Goal: Task Accomplishment & Management: Complete application form

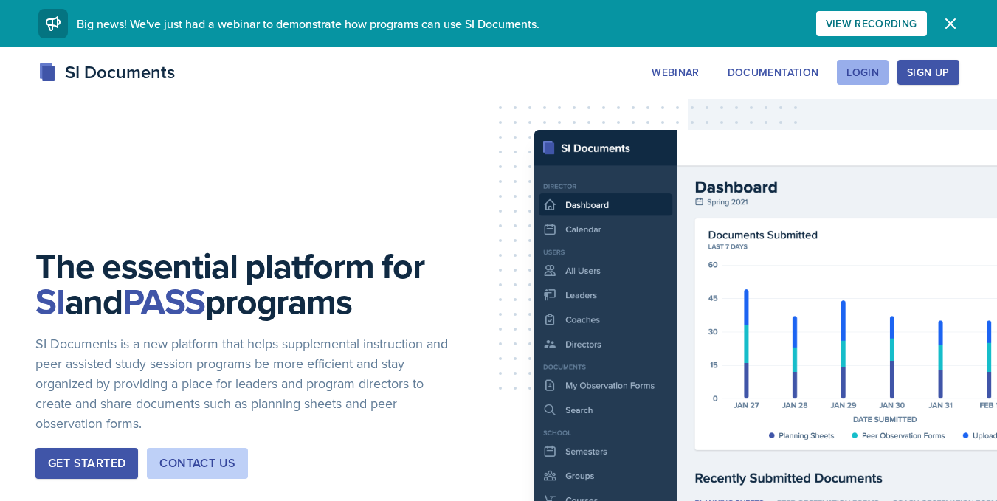
click at [878, 72] on div "Login" at bounding box center [863, 72] width 32 height 12
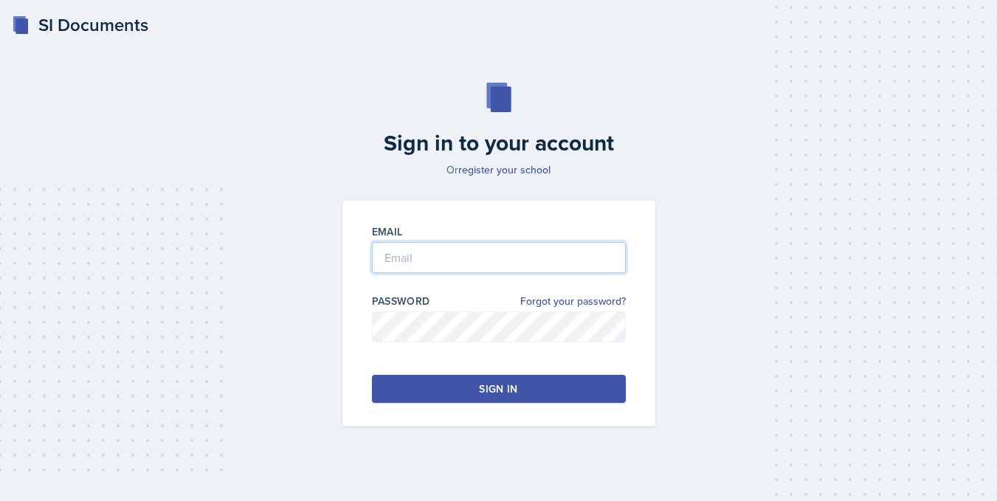
type input "[PERSON_NAME][EMAIL_ADDRESS][PERSON_NAME][DOMAIN_NAME]"
click at [444, 374] on div "Email [PERSON_NAME][EMAIL_ADDRESS][PERSON_NAME][DOMAIN_NAME] Password Forgot yo…" at bounding box center [499, 314] width 313 height 226
click at [447, 387] on button "Sign in" at bounding box center [499, 389] width 254 height 28
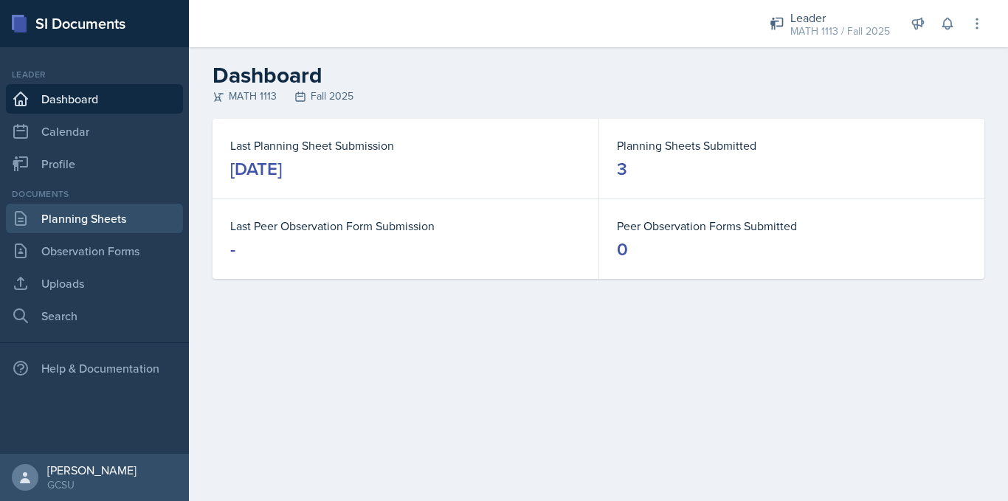
click at [72, 221] on link "Planning Sheets" at bounding box center [94, 219] width 177 height 30
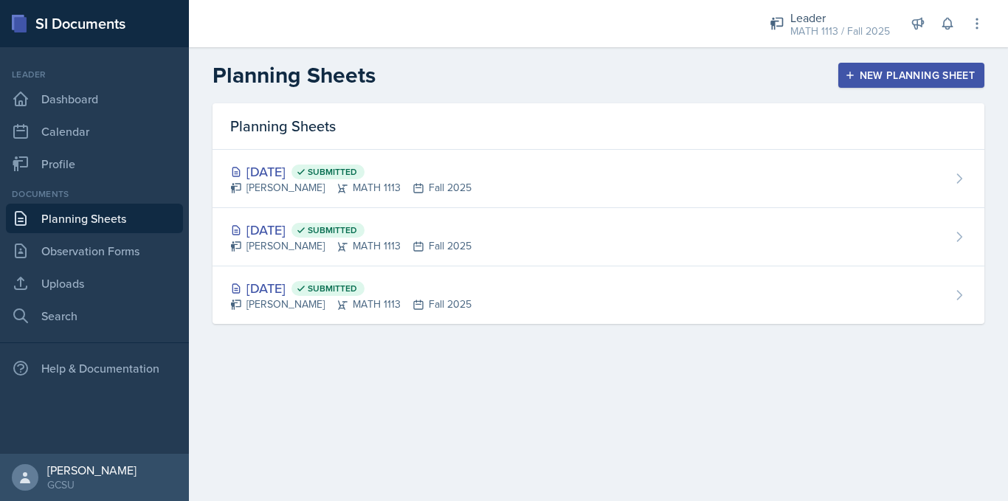
click at [898, 74] on div "New Planning Sheet" at bounding box center [911, 75] width 127 height 12
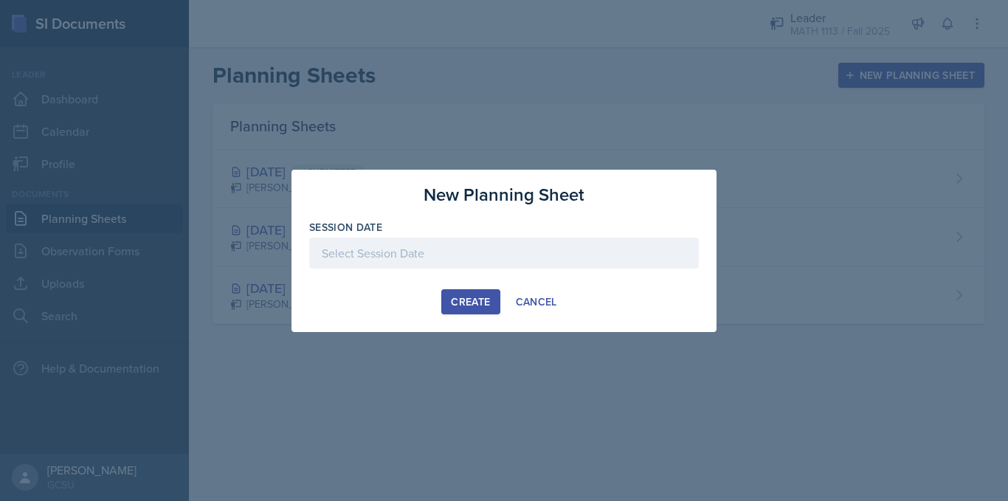
click at [370, 265] on div at bounding box center [504, 253] width 390 height 31
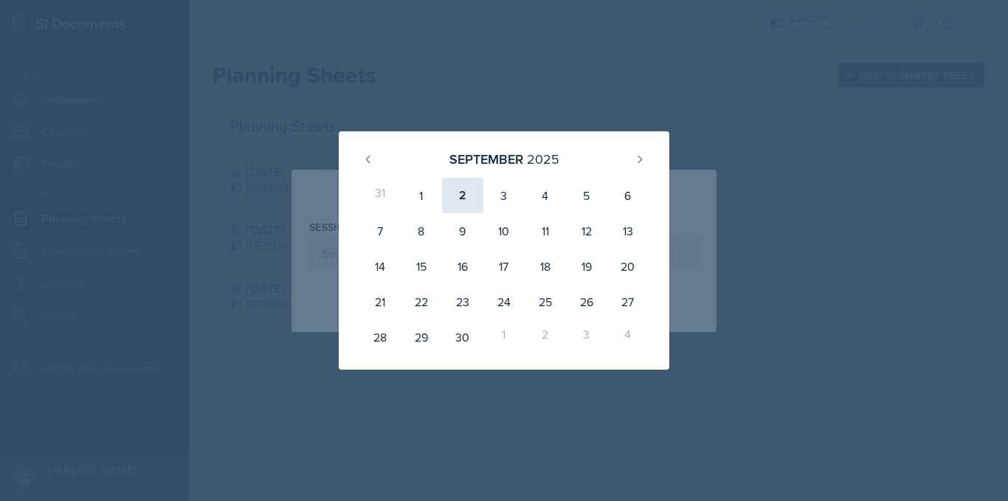
click at [461, 204] on div "2" at bounding box center [462, 195] width 41 height 35
type input "[DATE]"
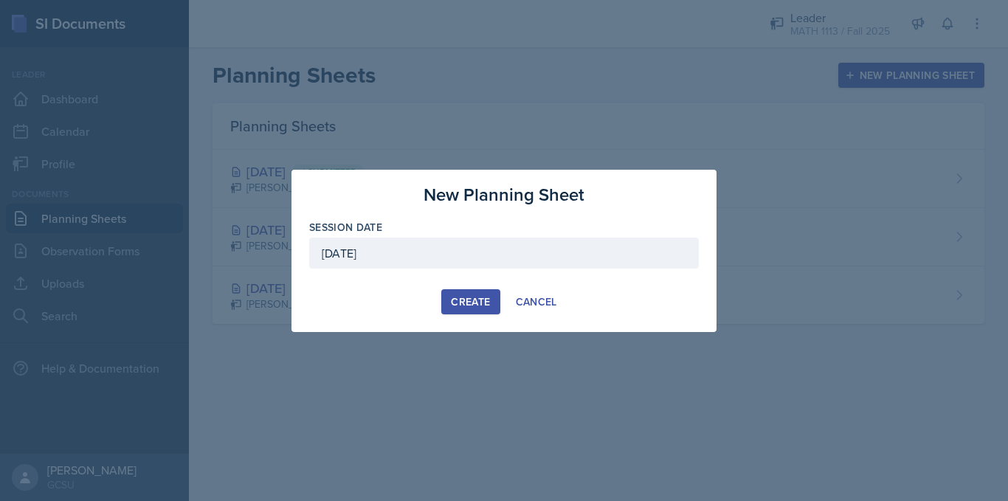
click at [475, 311] on button "Create" at bounding box center [470, 301] width 58 height 25
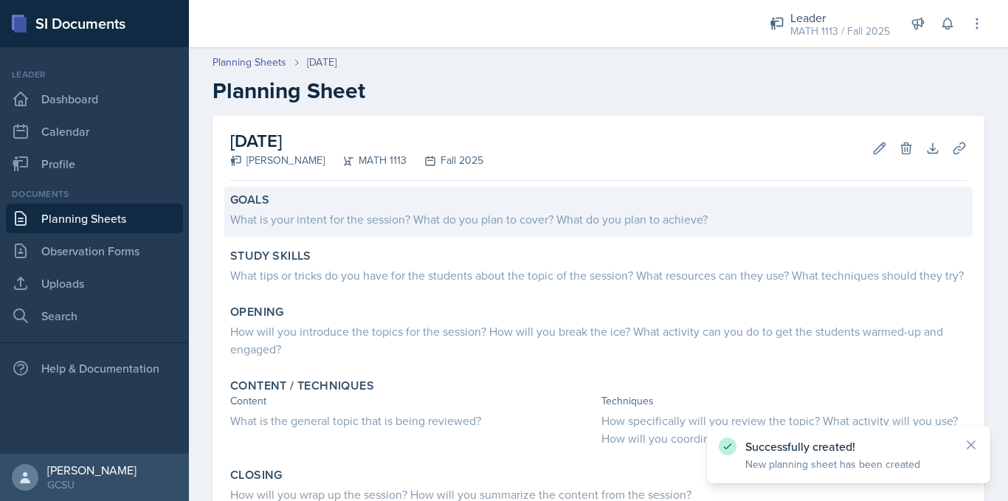
click at [377, 221] on div "What is your intent for the session? What do you plan to cover? What do you pla…" at bounding box center [598, 219] width 737 height 18
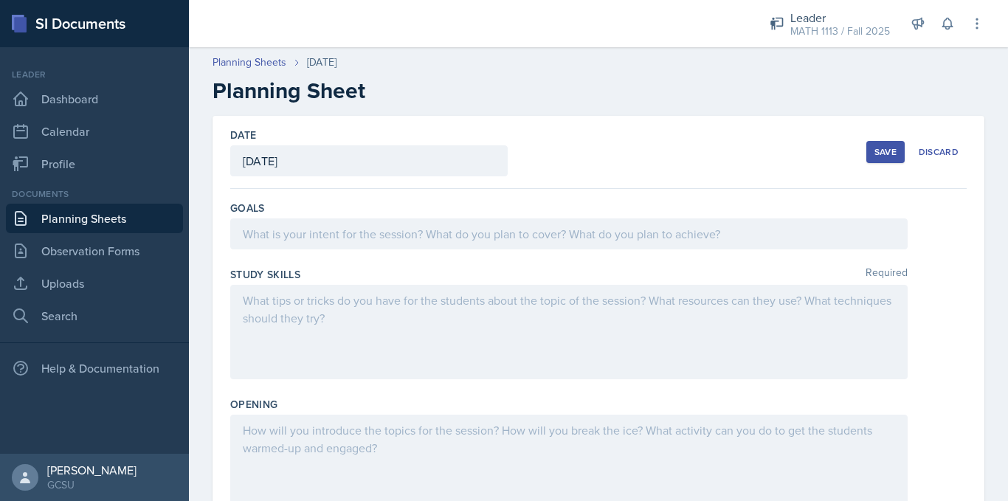
click at [390, 238] on div at bounding box center [569, 233] width 678 height 31
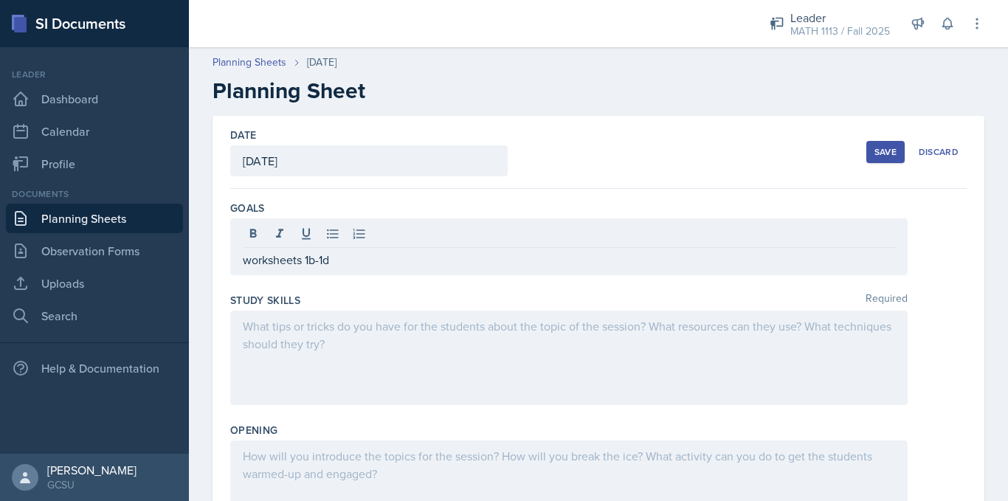
click at [74, 224] on link "Planning Sheets" at bounding box center [94, 219] width 177 height 30
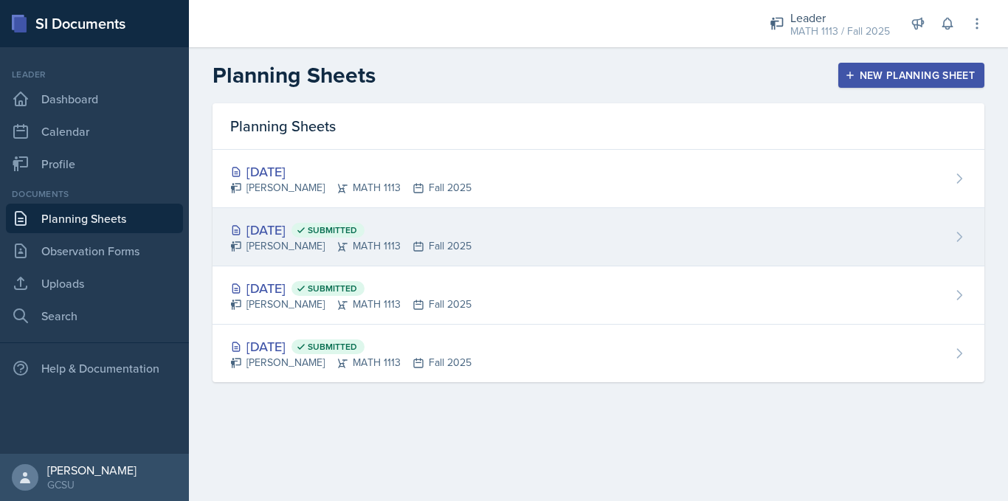
click at [362, 241] on div "[PERSON_NAME] MATH 1113 Fall 2025" at bounding box center [350, 246] width 241 height 16
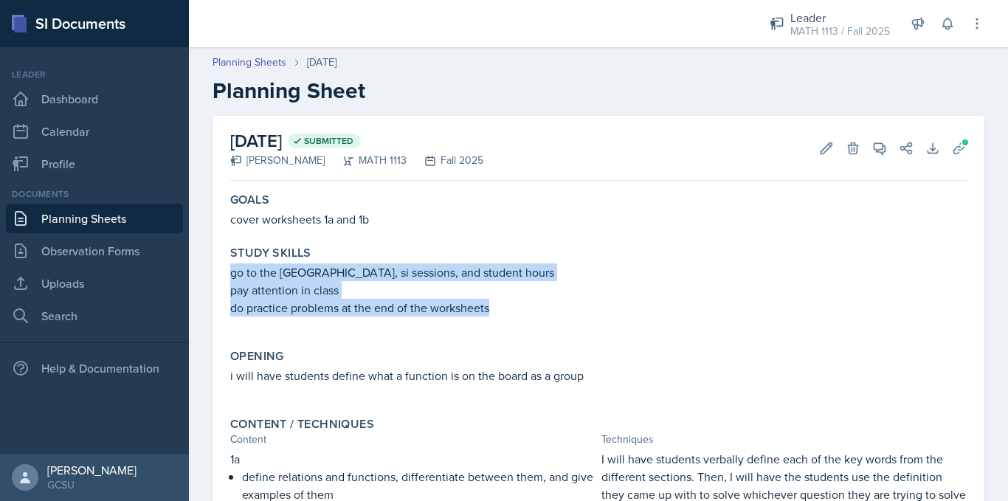
drag, startPoint x: 511, startPoint y: 311, endPoint x: 229, endPoint y: 274, distance: 284.4
click at [229, 274] on div "Study Skills go to the learning center, si sessions, and student hours pay atte…" at bounding box center [598, 288] width 748 height 97
copy div "go to the [GEOGRAPHIC_DATA], si sessions, and student hours pay attention in cl…"
click at [101, 210] on link "Planning Sheets" at bounding box center [94, 219] width 177 height 30
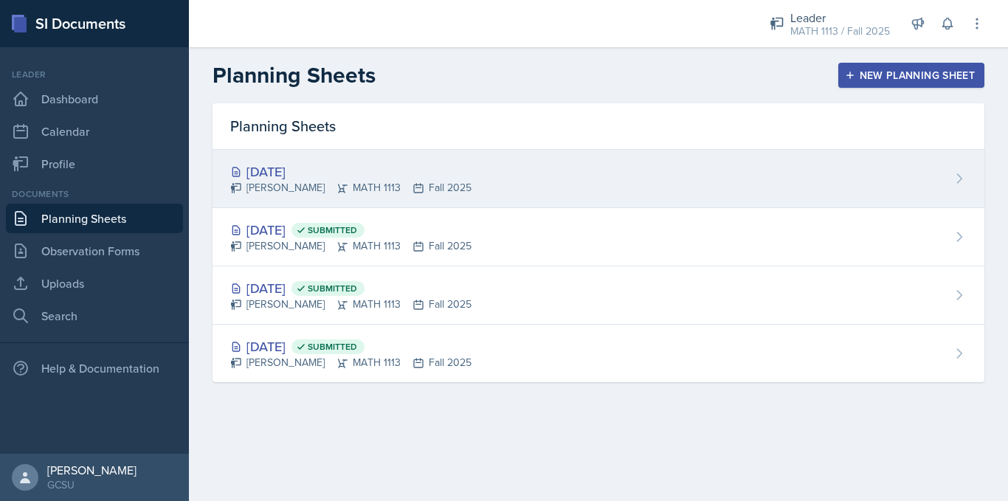
click at [319, 182] on div "[PERSON_NAME] MATH 1113 Fall 2025" at bounding box center [350, 188] width 241 height 16
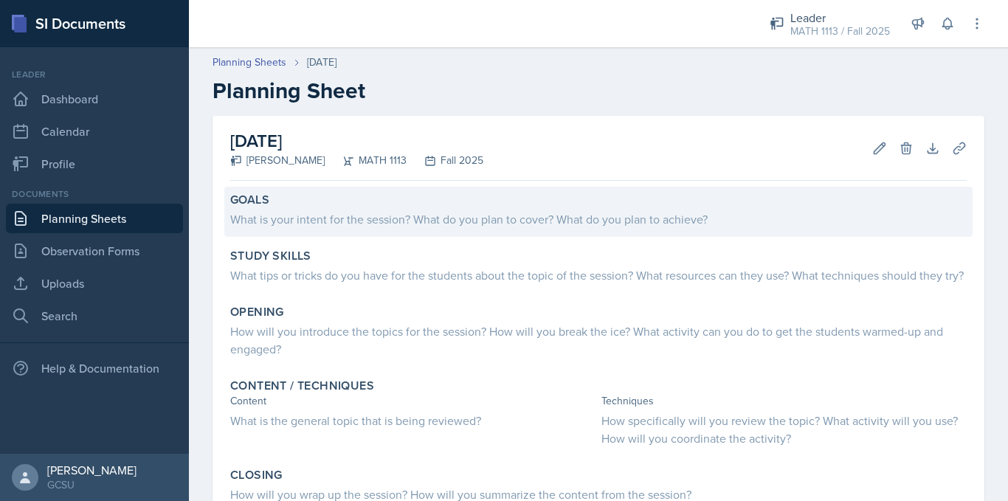
click at [329, 218] on div "What is your intent for the session? What do you plan to cover? What do you pla…" at bounding box center [598, 219] width 737 height 18
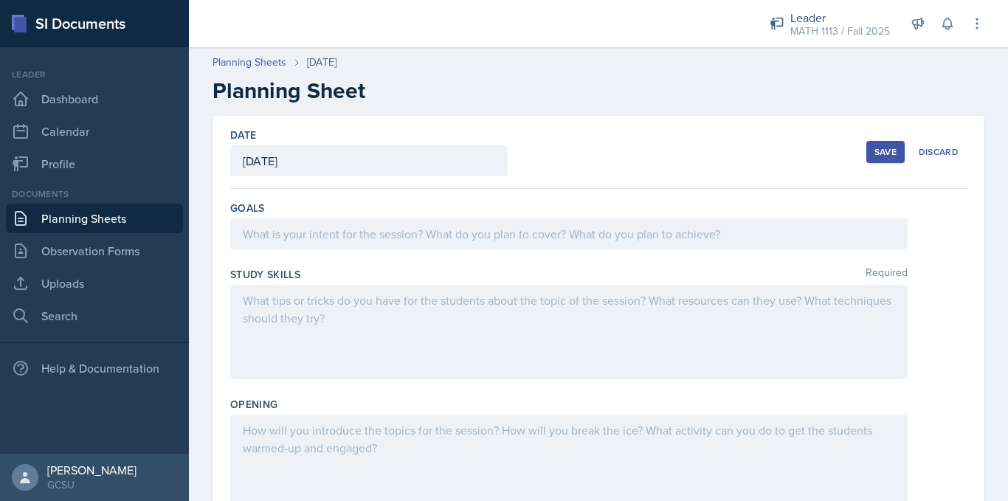
click at [338, 309] on div at bounding box center [569, 332] width 678 height 94
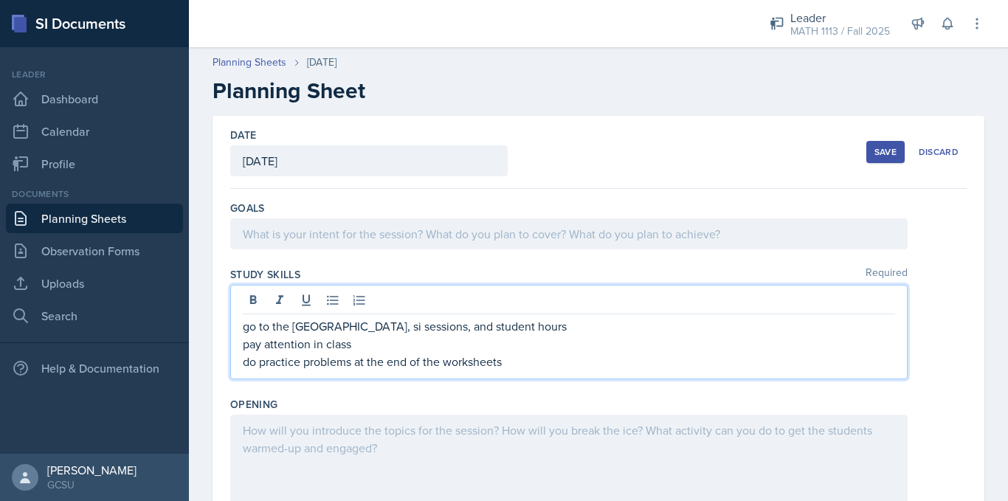
click at [370, 229] on div at bounding box center [569, 233] width 678 height 31
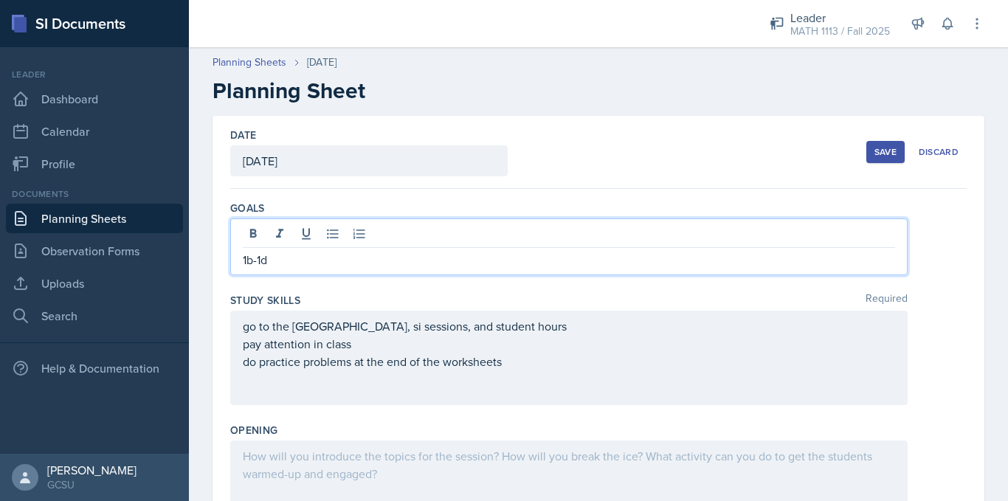
click at [885, 147] on div "Save" at bounding box center [886, 152] width 22 height 12
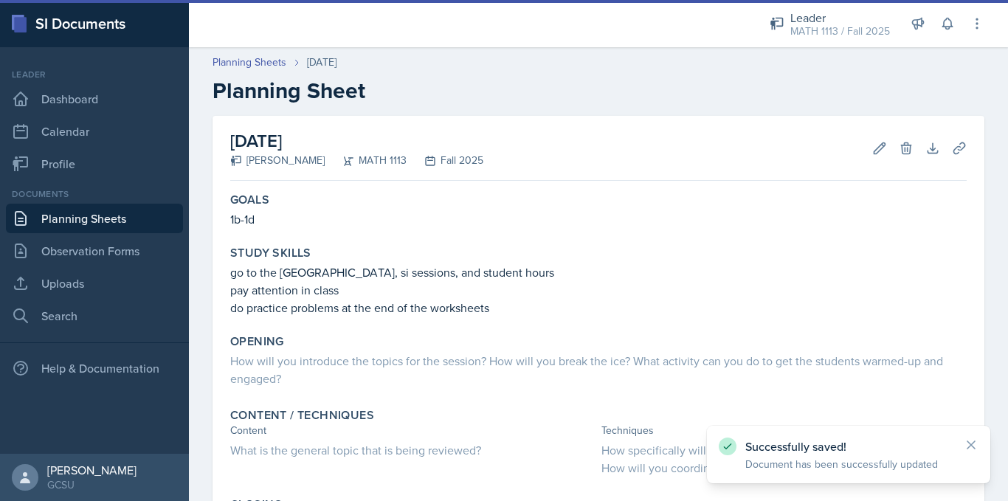
click at [85, 219] on link "Planning Sheets" at bounding box center [94, 219] width 177 height 30
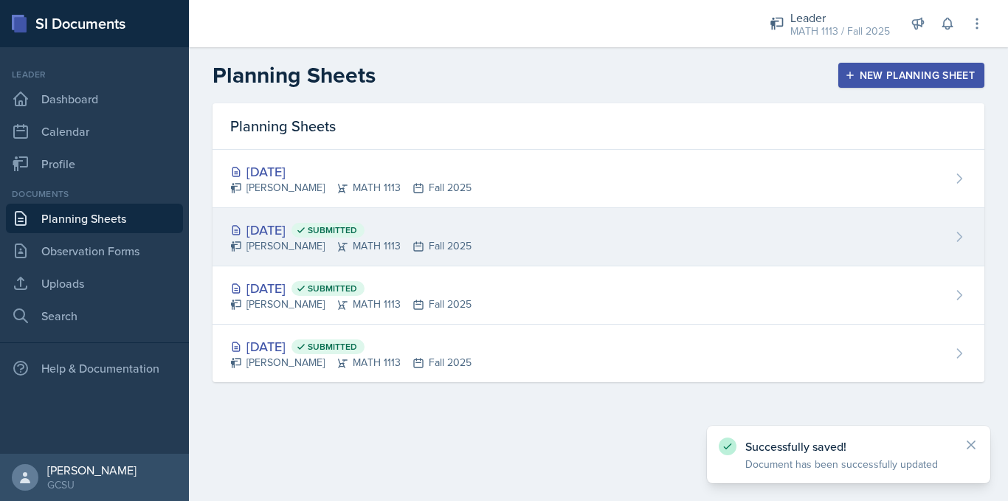
click at [357, 233] on span "Submitted" at bounding box center [332, 230] width 49 height 12
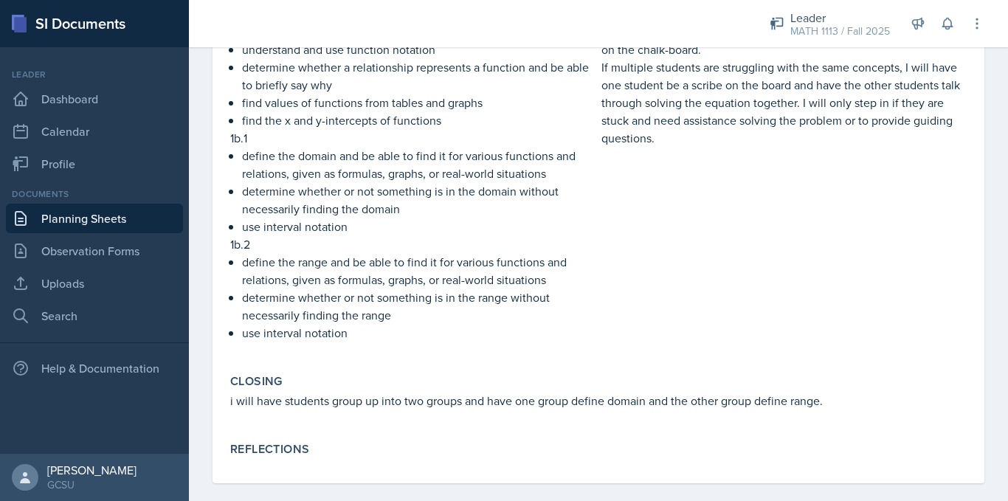
scroll to position [464, 0]
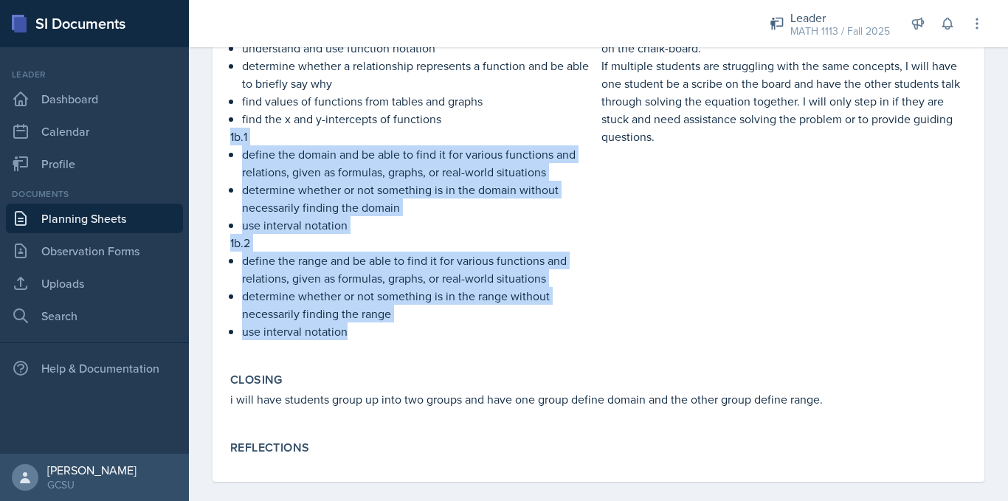
drag, startPoint x: 228, startPoint y: 134, endPoint x: 350, endPoint y: 344, distance: 242.4
click at [350, 344] on div "Content / Techniques Content Techniques 1a define relations and functions, diff…" at bounding box center [598, 154] width 748 height 414
copy div "1b.1 define the domain and be able to find it for various functions and relatio…"
click at [77, 227] on link "Planning Sheets" at bounding box center [94, 219] width 177 height 30
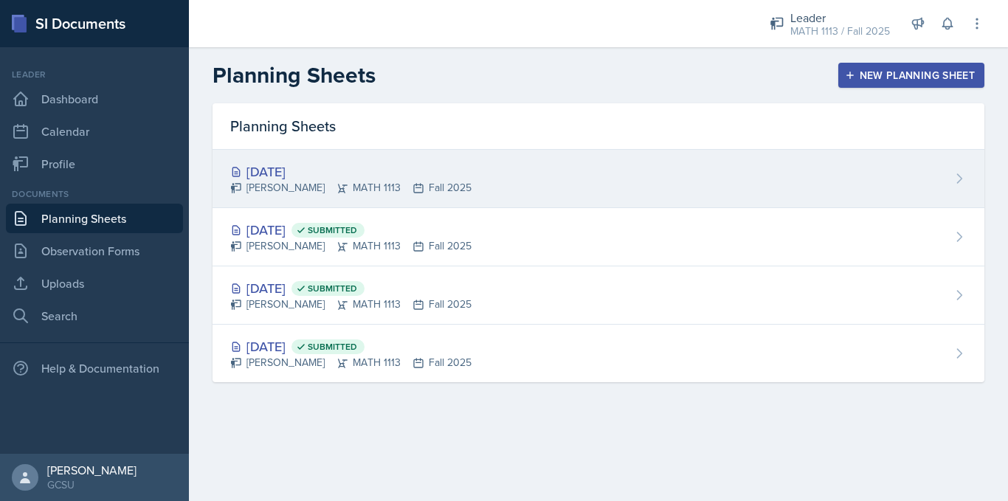
click at [376, 165] on div "[DATE]" at bounding box center [350, 172] width 241 height 20
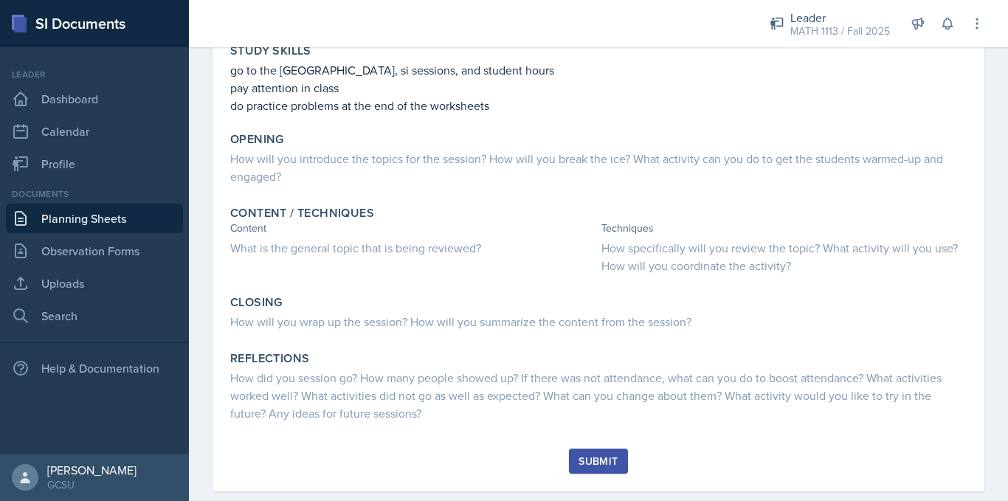
scroll to position [203, 0]
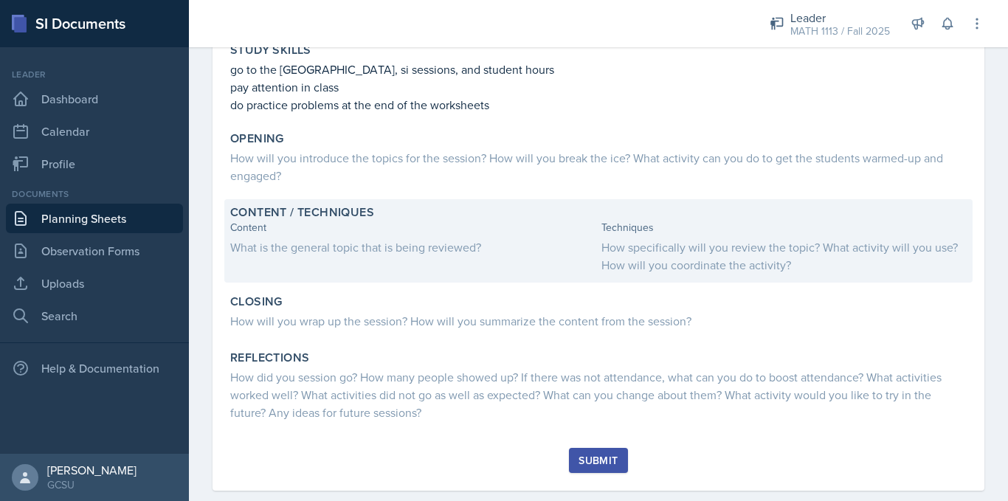
click at [387, 240] on div "What is the general topic that is being reviewed?" at bounding box center [412, 247] width 365 height 18
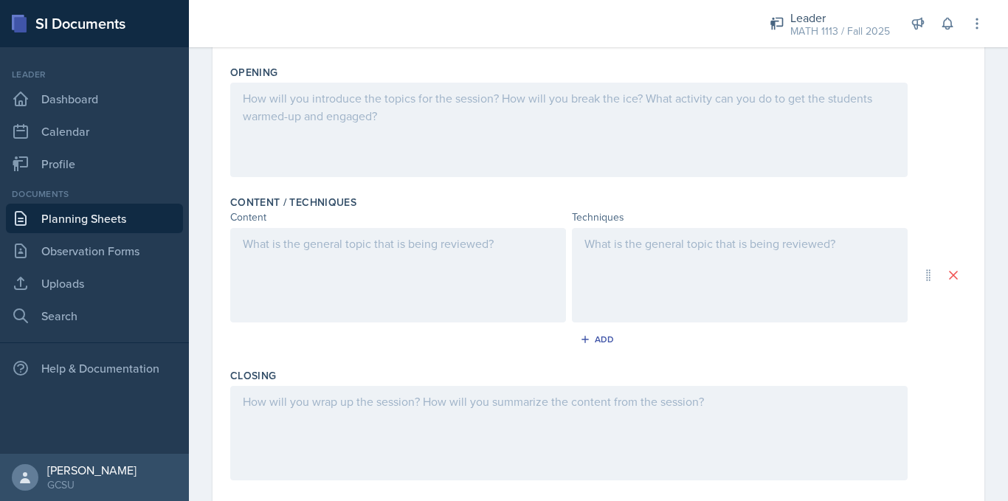
click at [336, 331] on div "Add" at bounding box center [598, 342] width 737 height 28
click at [319, 300] on div at bounding box center [398, 275] width 336 height 94
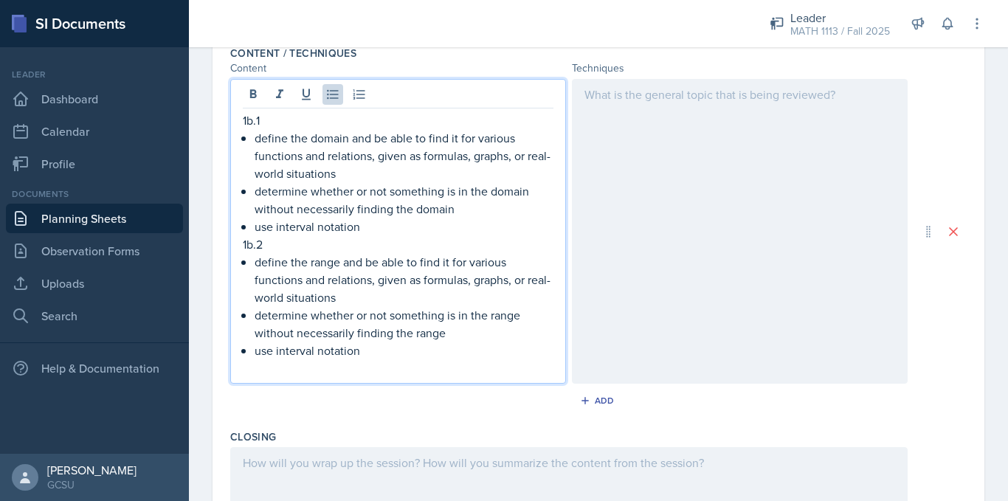
scroll to position [484, 0]
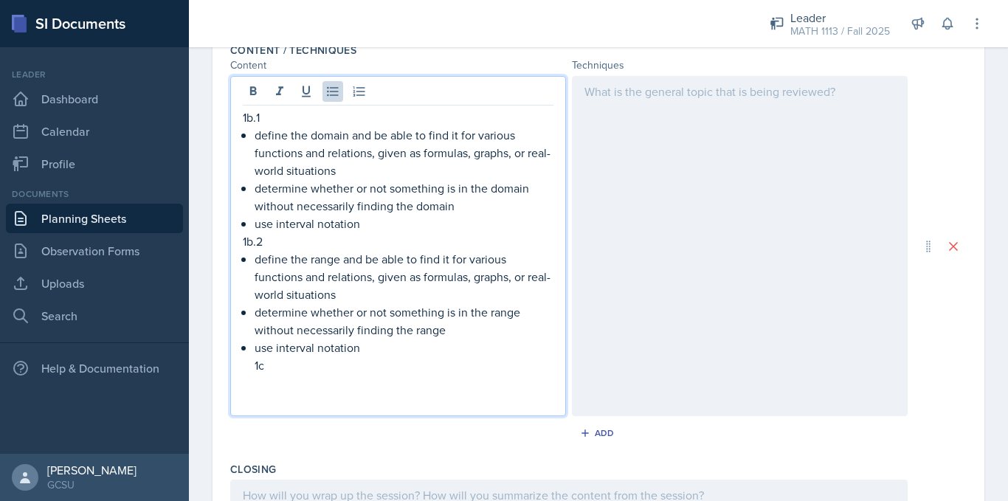
click at [251, 363] on div "1b.1 define the domain and be able to find it for various functions and relatio…" at bounding box center [398, 259] width 311 height 301
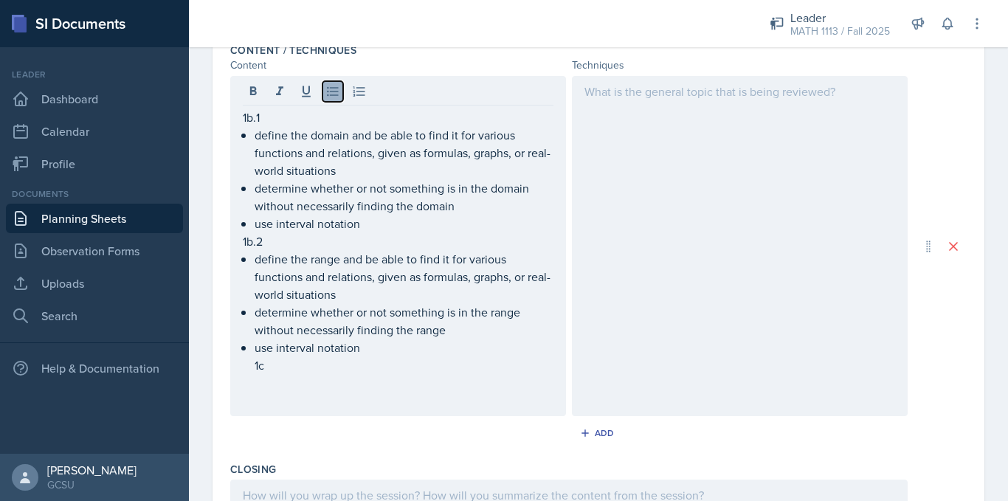
click at [333, 95] on icon at bounding box center [332, 92] width 11 height 10
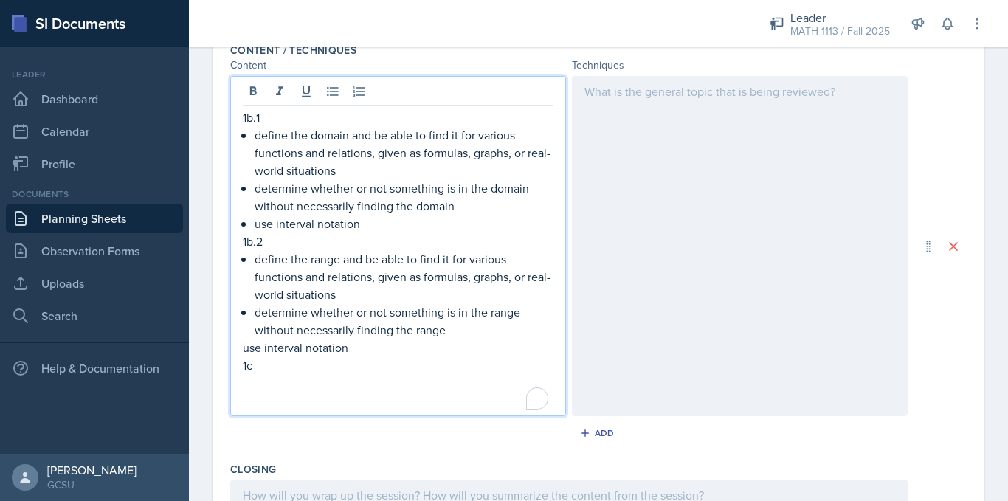
click at [280, 368] on p "1c" at bounding box center [398, 366] width 311 height 18
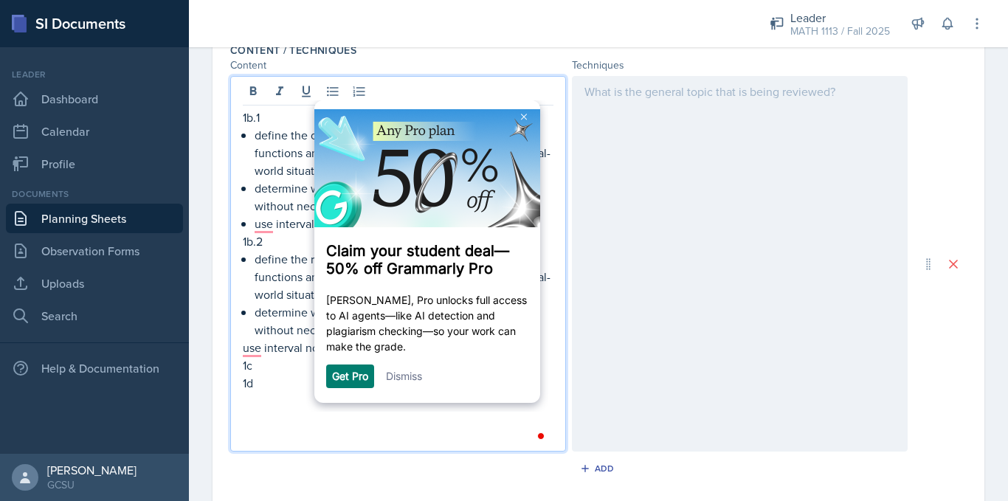
scroll to position [0, 0]
click at [343, 94] on button at bounding box center [333, 91] width 21 height 21
click at [523, 114] on img at bounding box center [523, 117] width 6 height 7
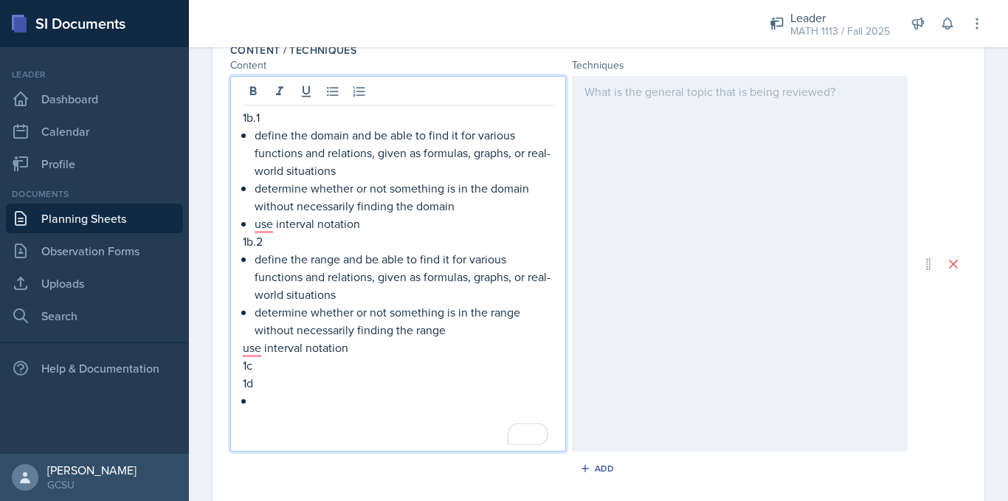
click at [261, 365] on p "1c" at bounding box center [398, 366] width 311 height 18
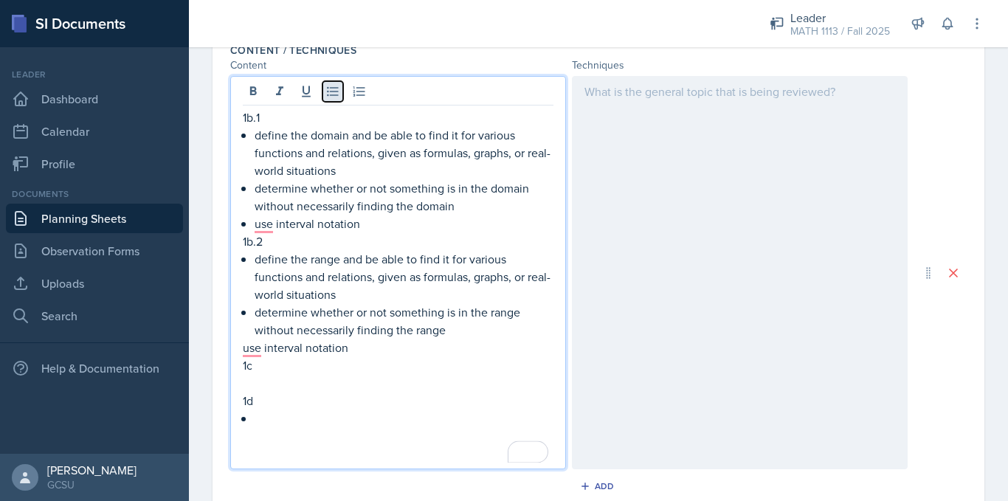
click at [325, 92] on button at bounding box center [333, 91] width 21 height 21
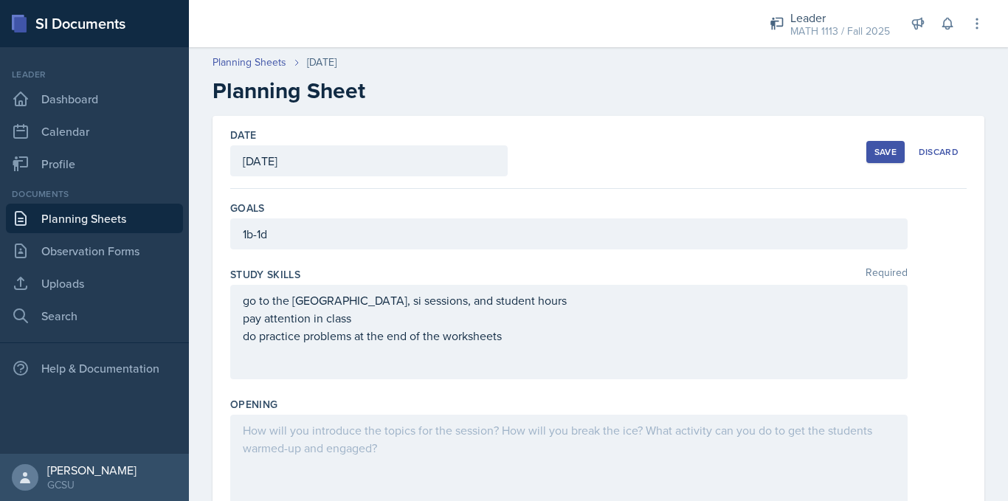
click at [867, 162] on button "Save" at bounding box center [886, 152] width 38 height 22
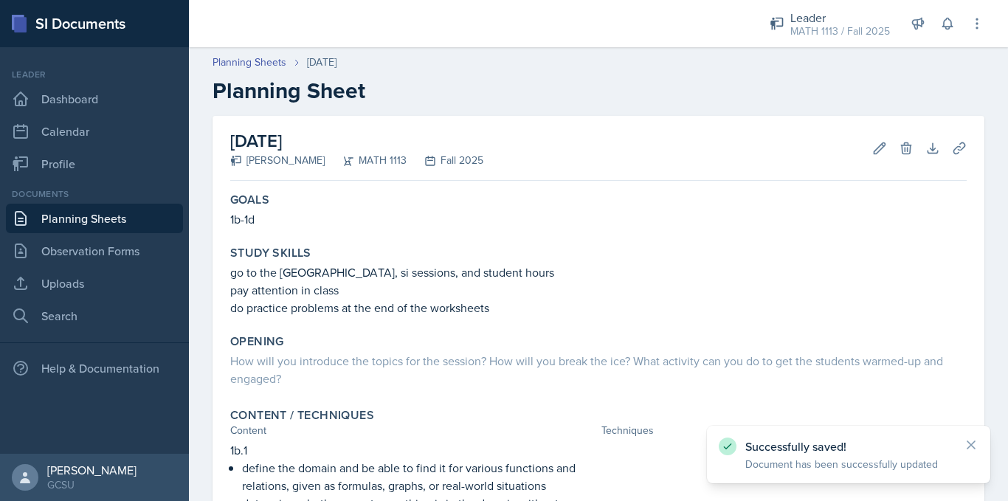
click at [72, 221] on link "Planning Sheets" at bounding box center [94, 219] width 177 height 30
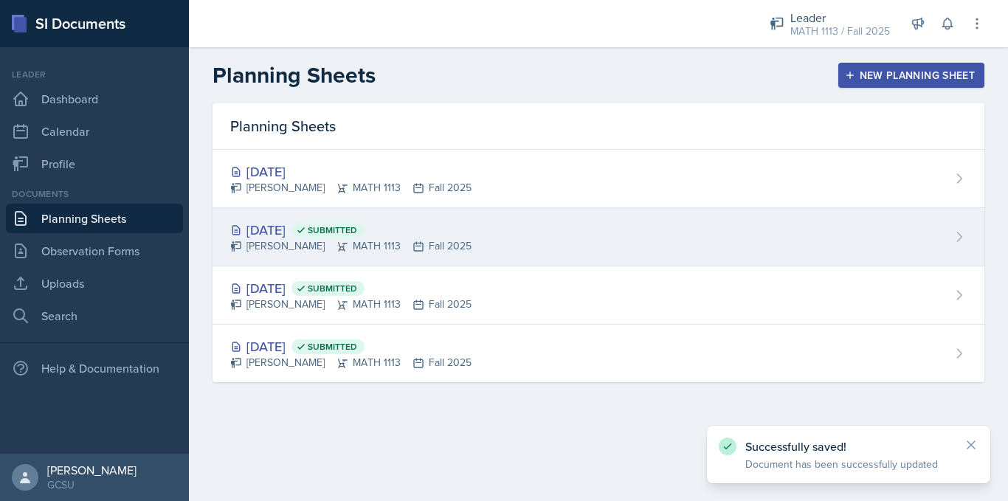
click at [320, 232] on div "[DATE] Submitted" at bounding box center [350, 230] width 241 height 20
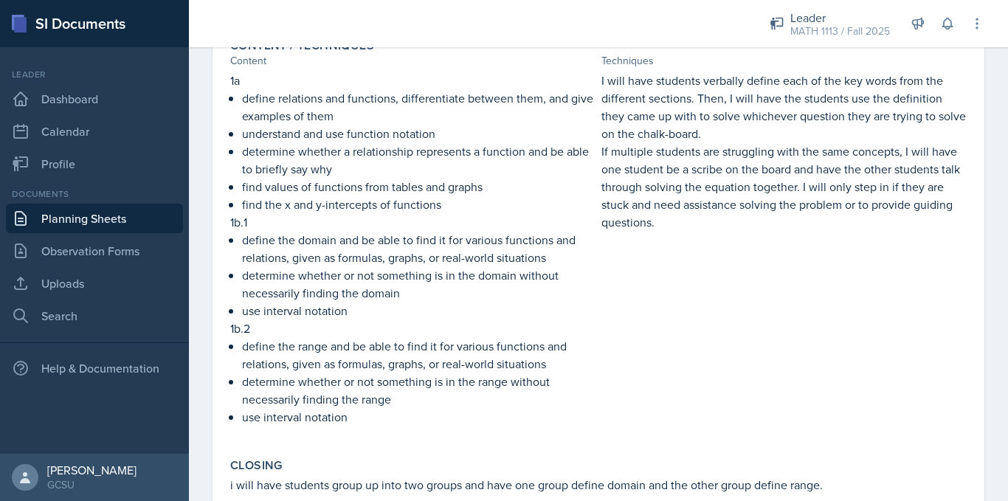
scroll to position [381, 0]
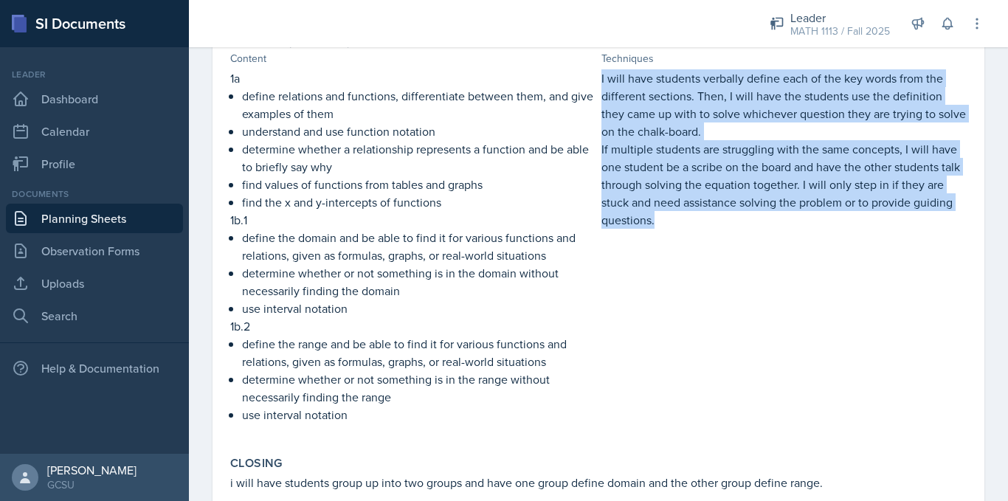
drag, startPoint x: 703, startPoint y: 227, endPoint x: 594, endPoint y: 78, distance: 183.8
click at [594, 78] on div "1a define relations and functions, differentiate between them, and give example…" at bounding box center [598, 253] width 737 height 369
copy div "I will have students verbally define each of the key words from the different s…"
click at [70, 214] on link "Planning Sheets" at bounding box center [94, 219] width 177 height 30
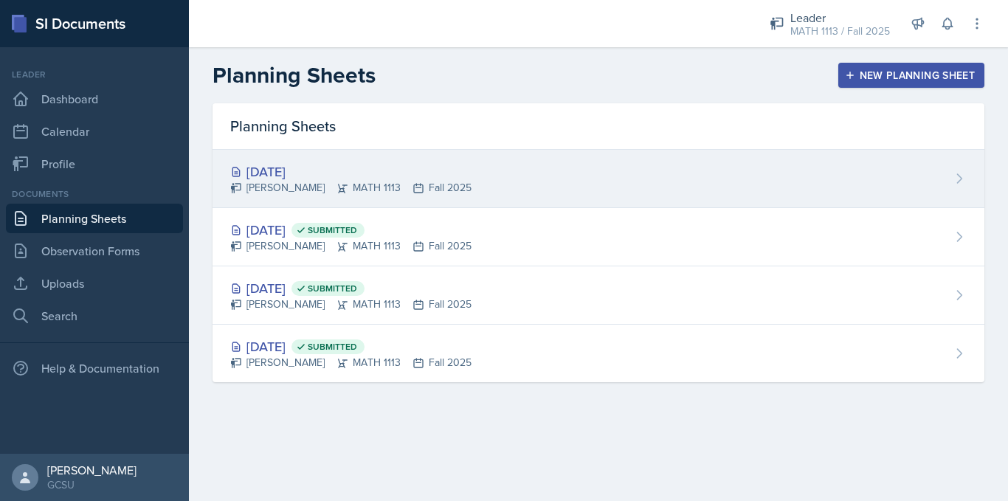
click at [301, 192] on div "[PERSON_NAME] MATH 1113 Fall 2025" at bounding box center [350, 188] width 241 height 16
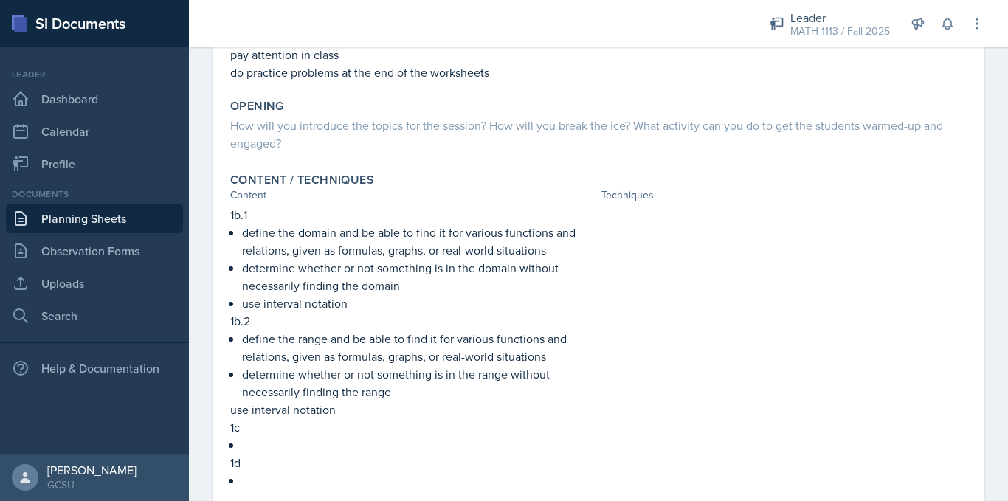
scroll to position [247, 0]
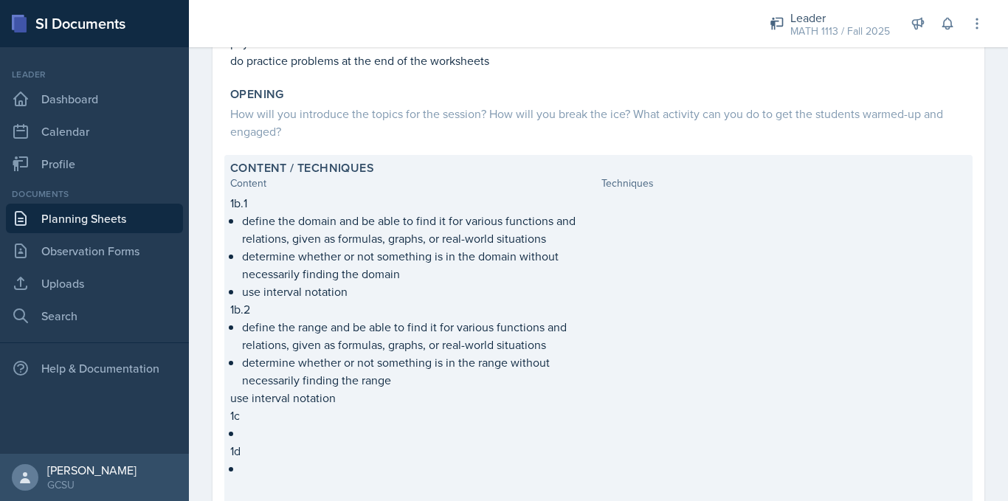
click at [671, 272] on div at bounding box center [784, 350] width 365 height 313
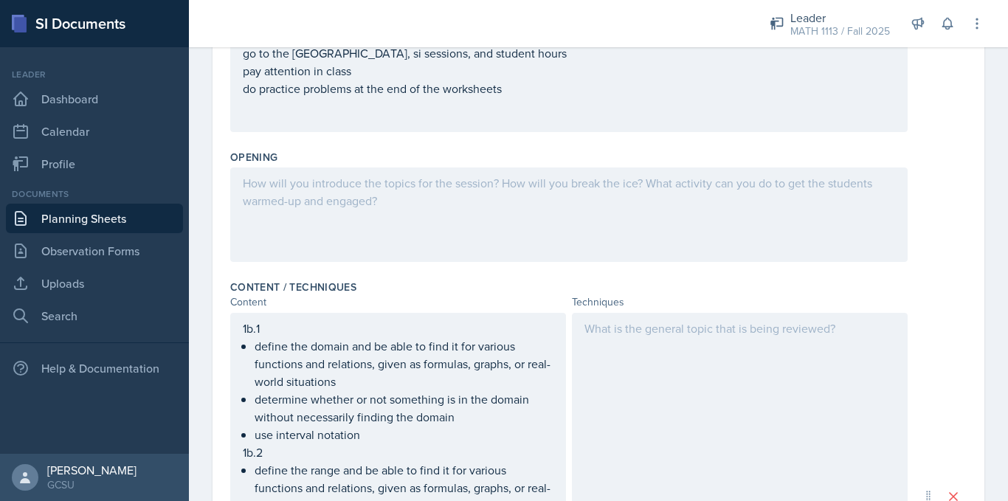
click at [647, 376] on div at bounding box center [740, 497] width 336 height 368
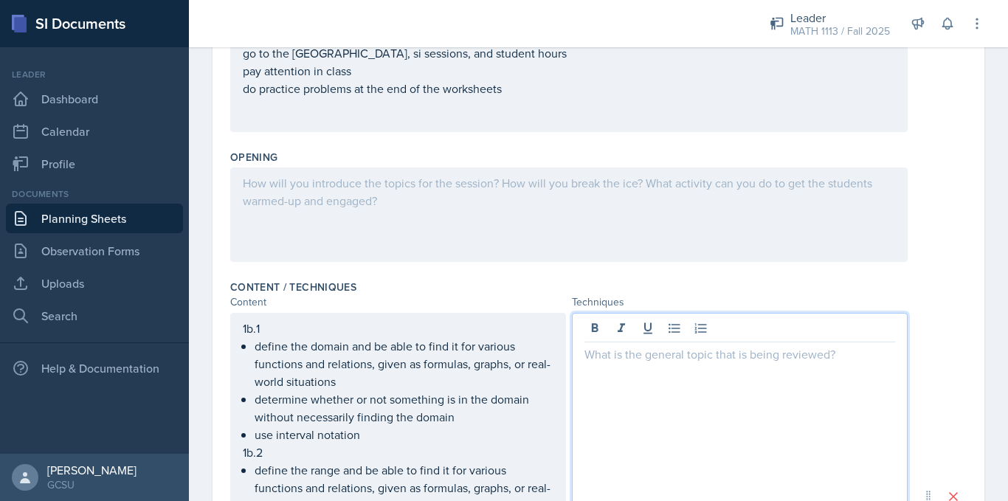
scroll to position [273, 0]
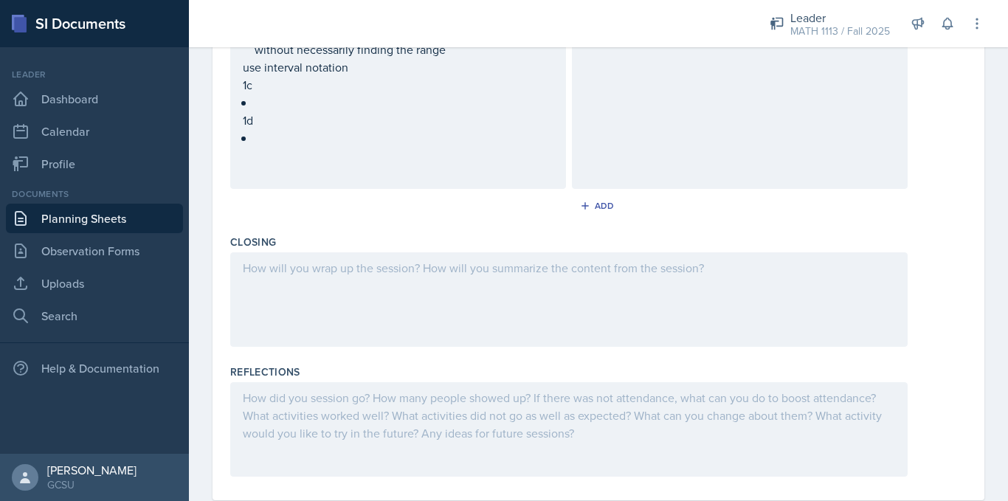
click at [441, 327] on div at bounding box center [569, 299] width 678 height 94
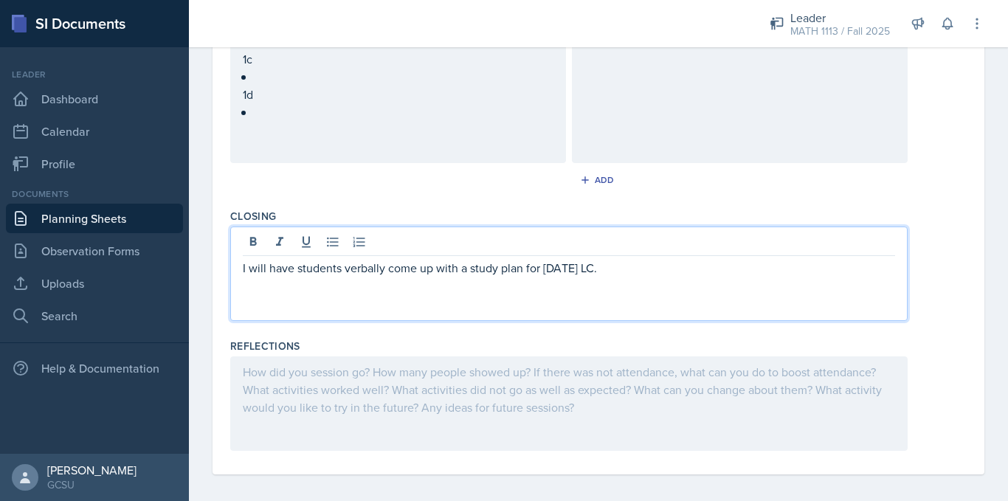
scroll to position [0, 0]
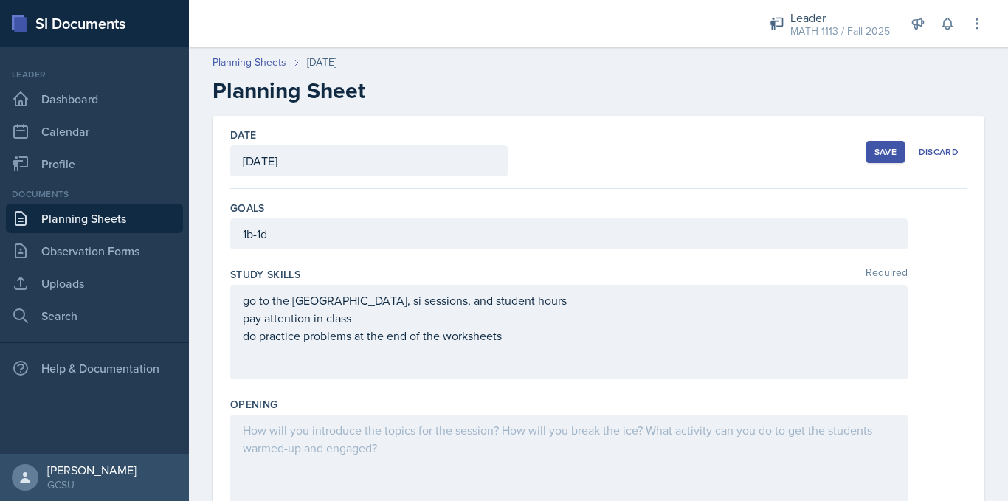
click at [867, 145] on button "Save" at bounding box center [886, 152] width 38 height 22
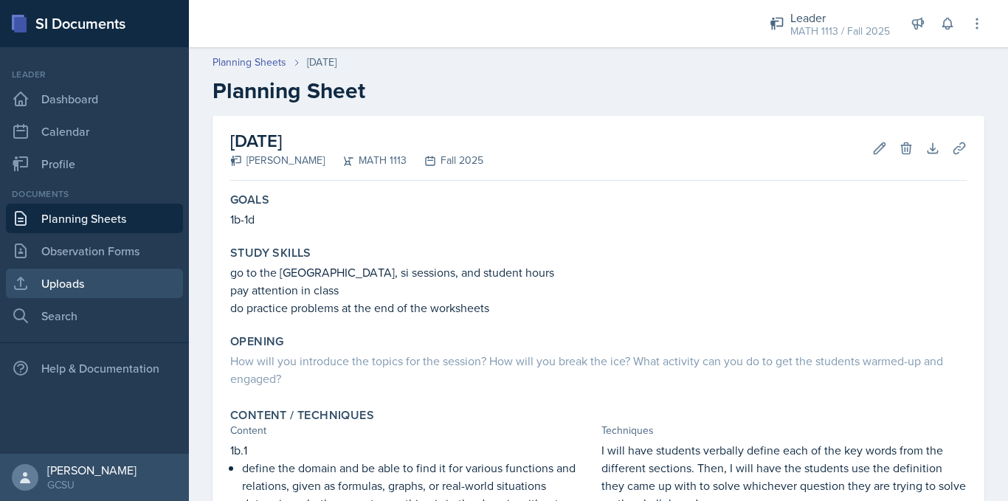
click at [105, 285] on link "Uploads" at bounding box center [94, 284] width 177 height 30
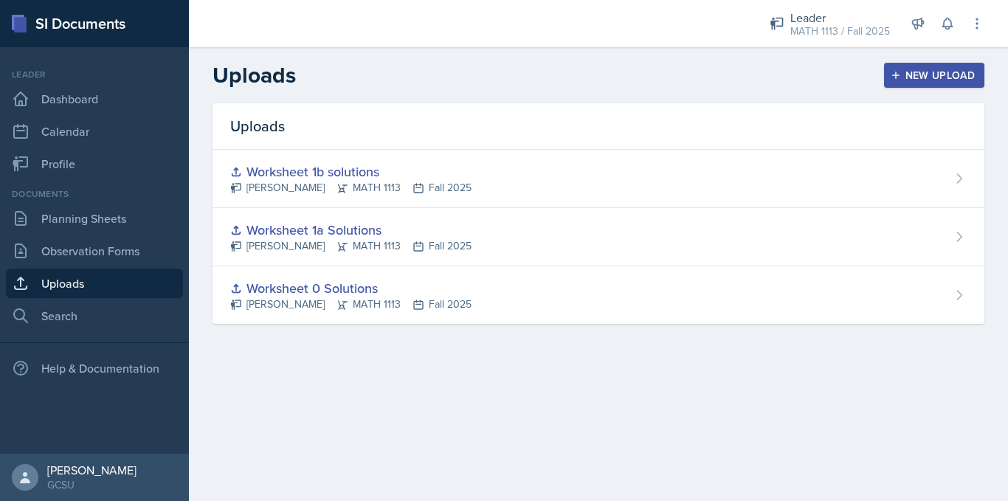
click at [926, 64] on button "New Upload" at bounding box center [934, 75] width 101 height 25
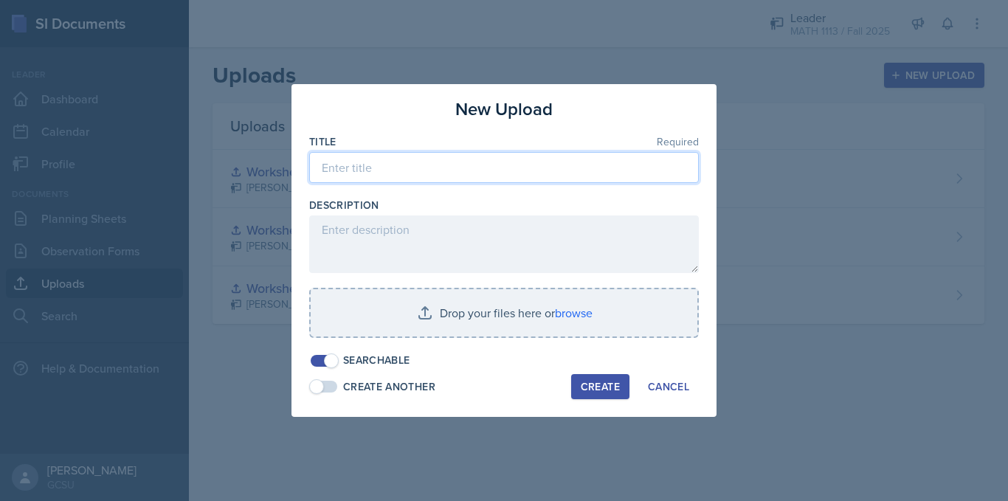
click at [396, 166] on input at bounding box center [504, 167] width 390 height 31
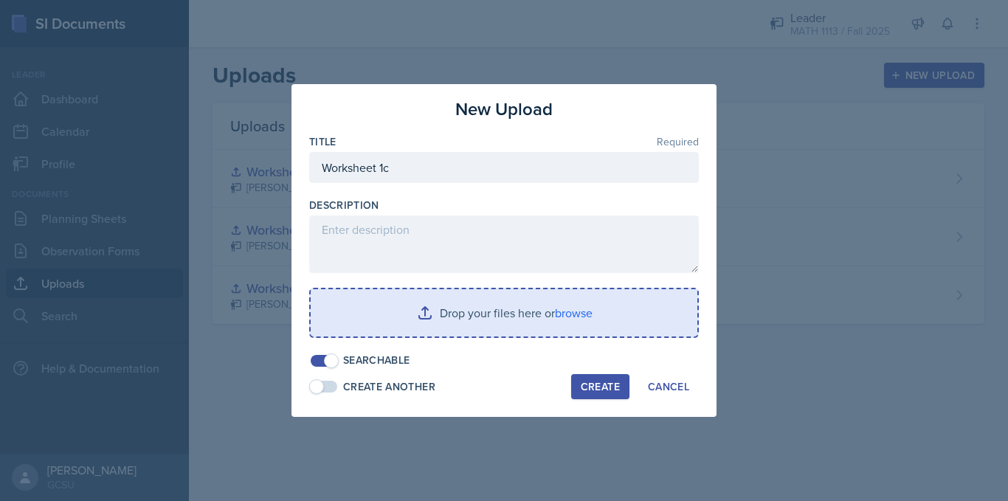
click at [538, 316] on input "file" at bounding box center [504, 312] width 387 height 47
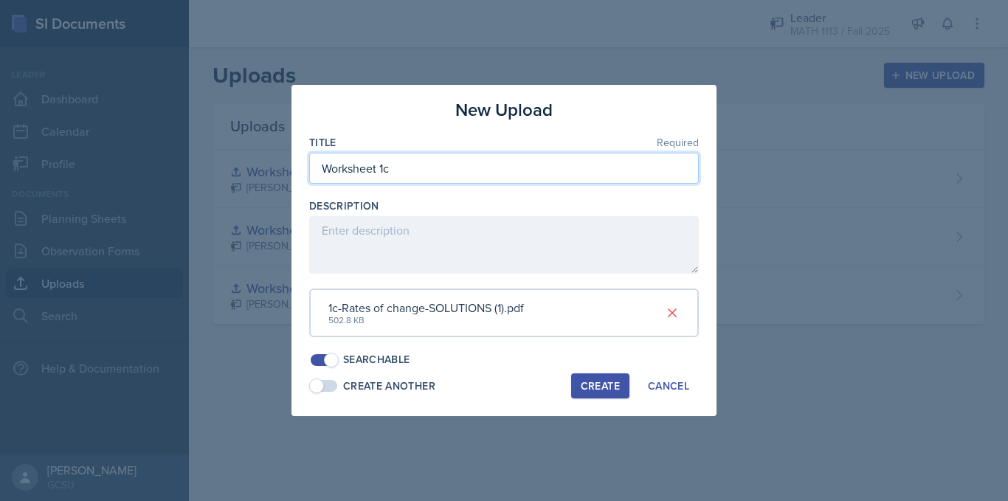
click at [410, 165] on input "Worksheet 1c" at bounding box center [504, 168] width 390 height 31
type input "Worksheet 1c Solutions"
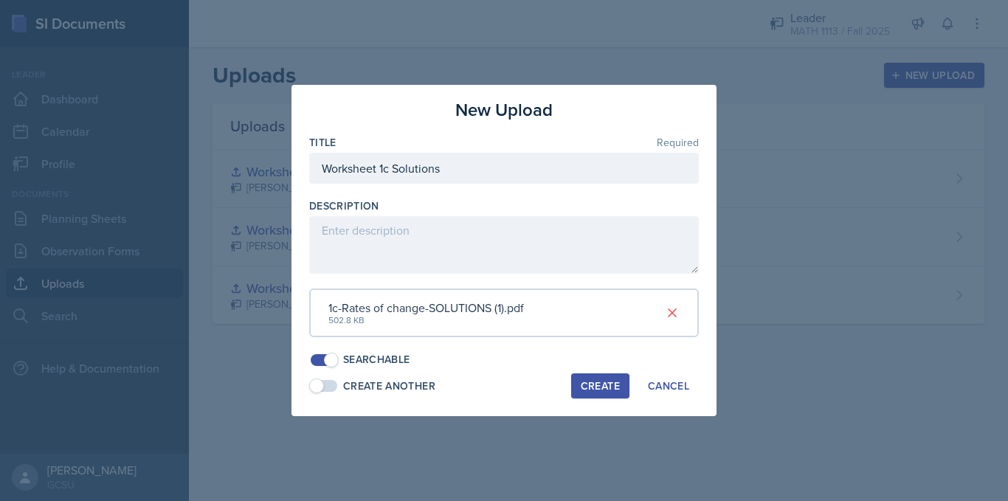
click at [593, 390] on div "Create" at bounding box center [600, 386] width 39 height 12
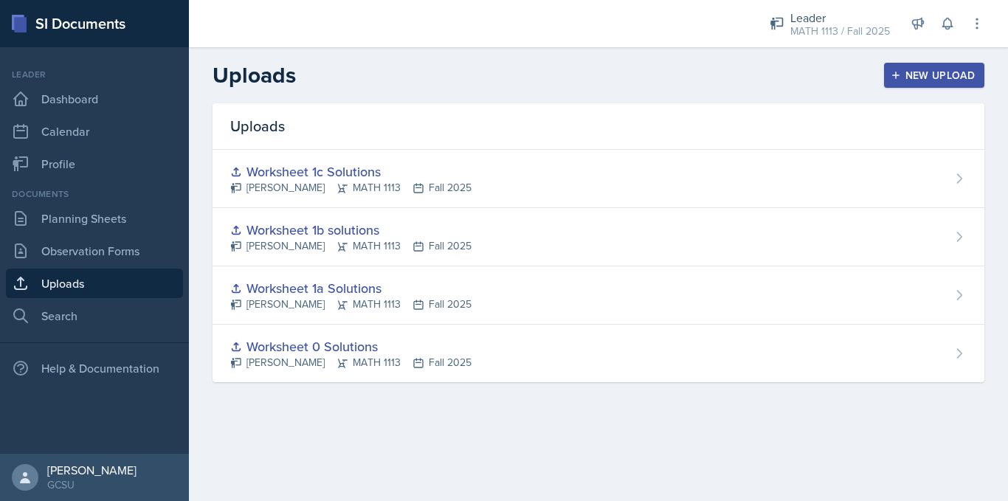
click at [912, 74] on div "New Upload" at bounding box center [935, 75] width 82 height 12
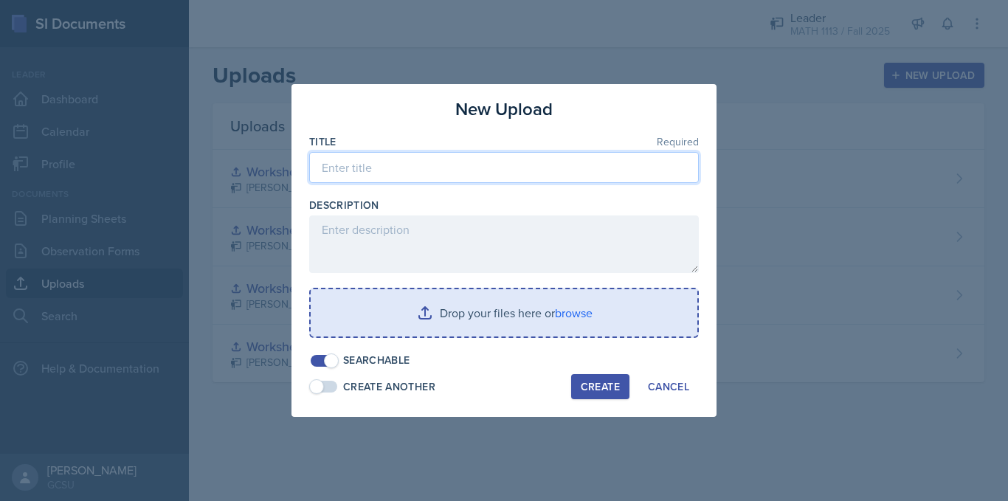
click at [349, 165] on input at bounding box center [504, 167] width 390 height 31
type input "Worksheet 1d Solutions"
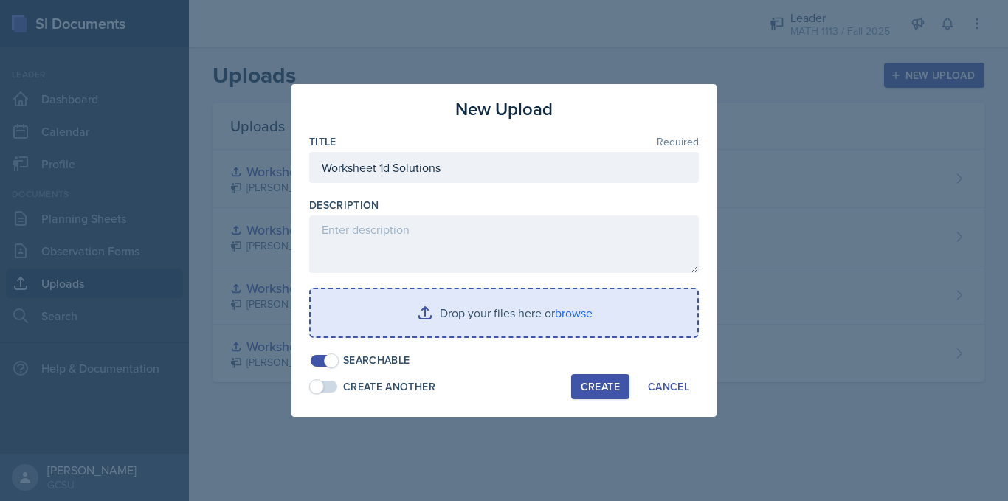
click at [537, 306] on input "file" at bounding box center [504, 312] width 387 height 47
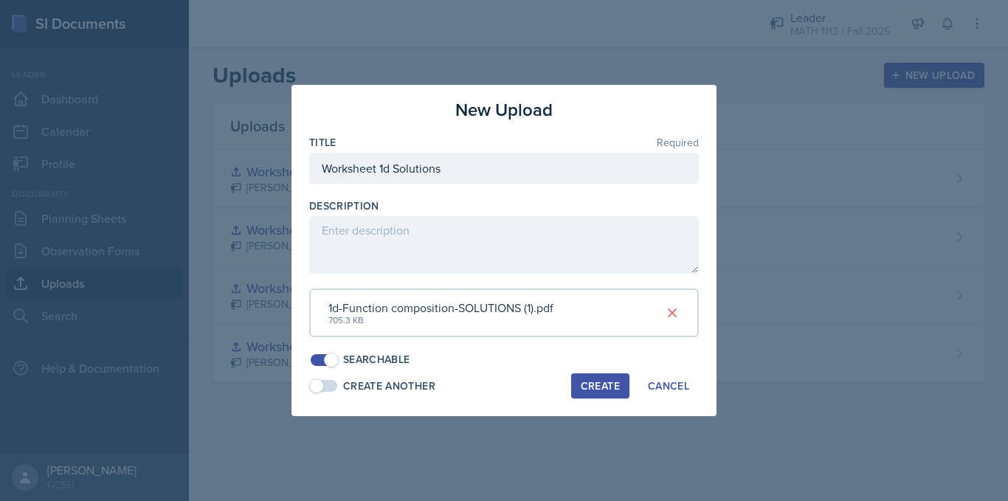
click at [600, 388] on div "Create" at bounding box center [600, 386] width 39 height 12
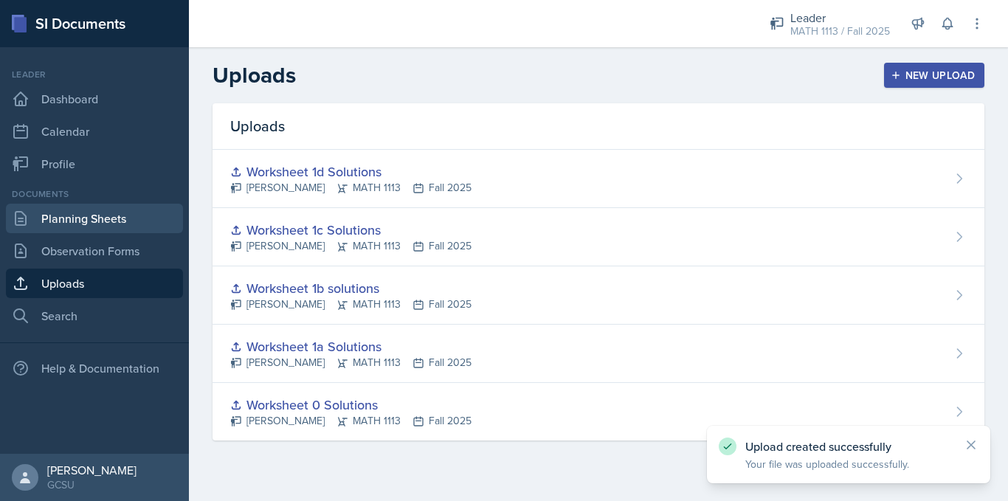
click at [83, 218] on link "Planning Sheets" at bounding box center [94, 219] width 177 height 30
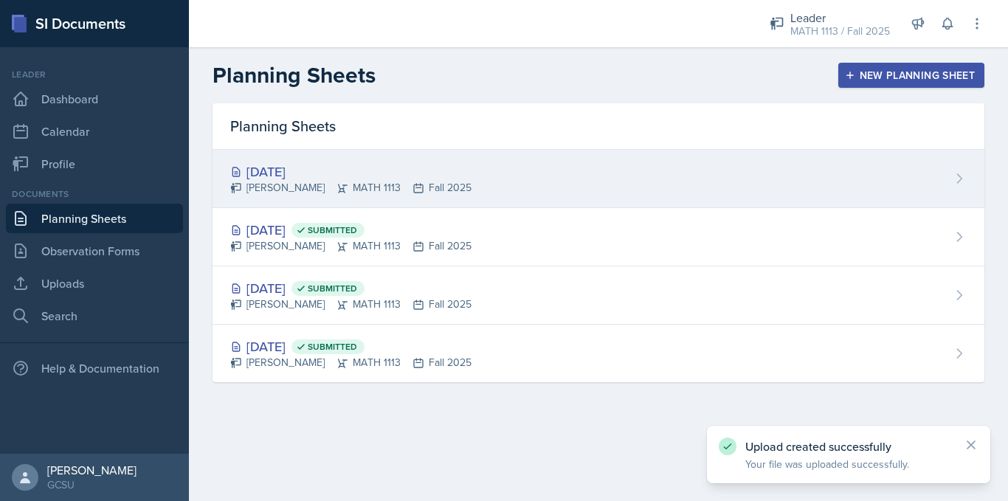
click at [414, 193] on div "[PERSON_NAME] MATH 1113 Fall 2025" at bounding box center [350, 188] width 241 height 16
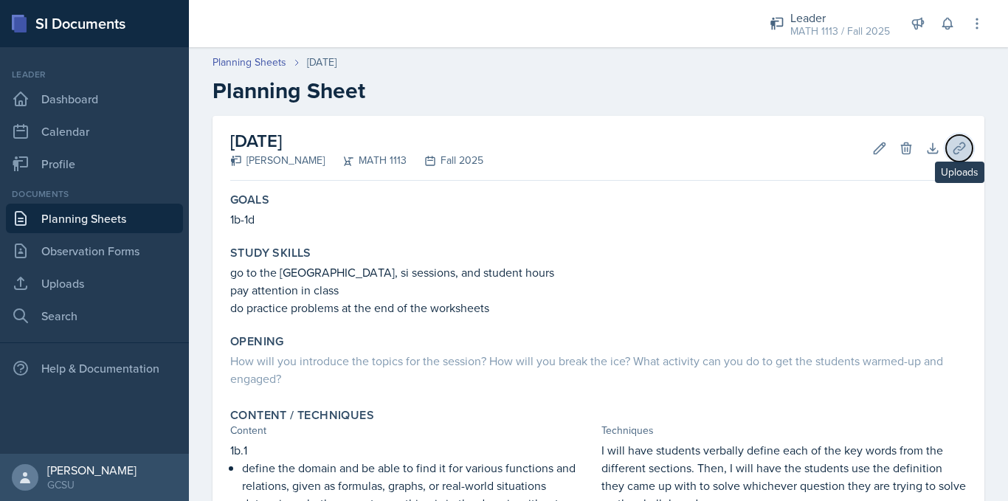
click at [952, 143] on icon at bounding box center [959, 148] width 15 height 15
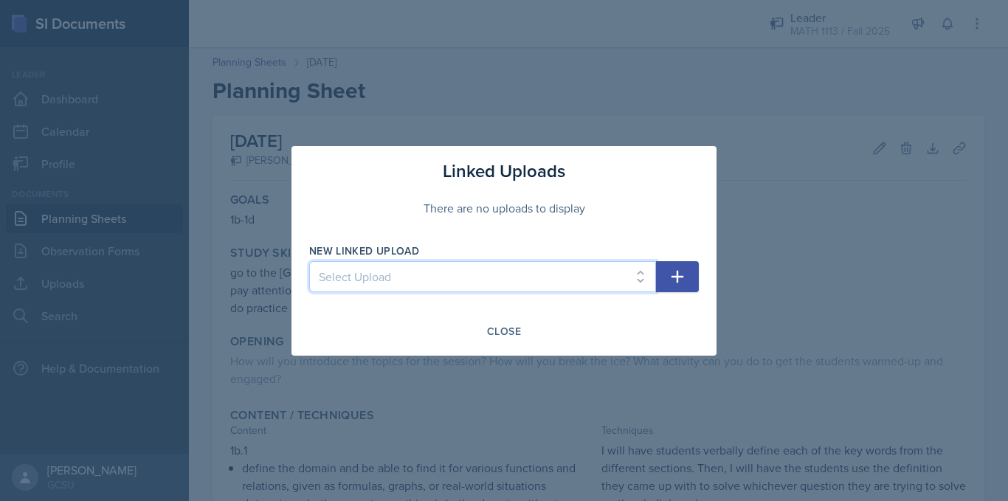
click at [483, 286] on select "Select Upload Worksheet 0 Solutions Worksheet 1a Solutions Worksheet 1b solutio…" at bounding box center [482, 276] width 347 height 31
select select "6336f29e-1e60-4d7b-bb01-870fd4018f25"
click at [309, 261] on select "Select Upload Worksheet 0 Solutions Worksheet 1a Solutions Worksheet 1b solutio…" at bounding box center [482, 276] width 347 height 31
click at [682, 268] on icon "button" at bounding box center [678, 277] width 18 height 18
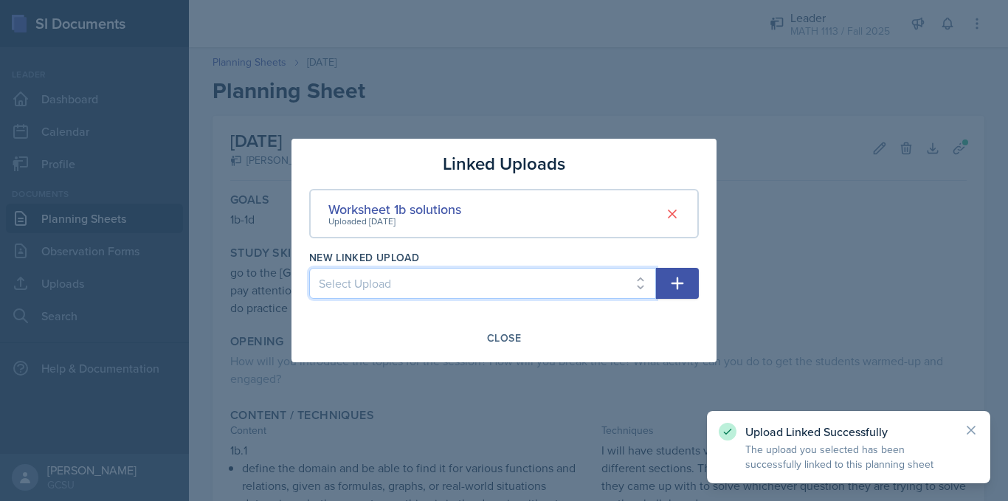
click at [513, 286] on select "Select Upload Worksheet 0 Solutions Worksheet 1a Solutions Worksheet 1c Solutio…" at bounding box center [482, 283] width 347 height 31
select select "d9744d76-8238-4c06-bfc3-c70099e95b8b"
click at [309, 268] on select "Select Upload Worksheet 0 Solutions Worksheet 1a Solutions Worksheet 1c Solutio…" at bounding box center [482, 283] width 347 height 31
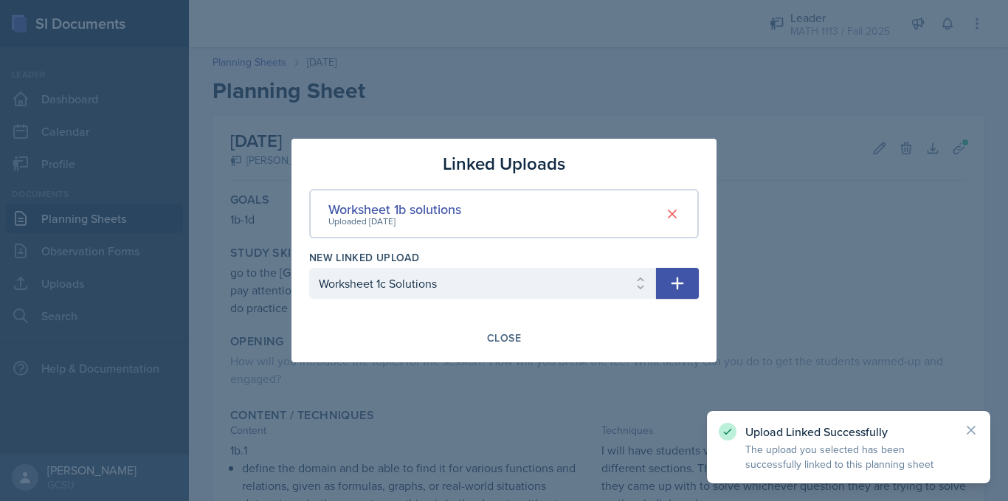
click at [662, 285] on button "button" at bounding box center [677, 283] width 43 height 31
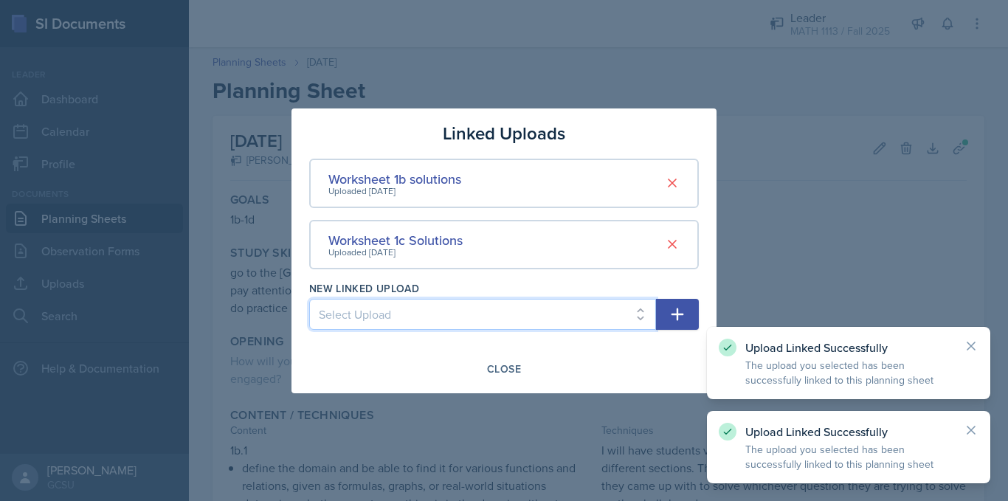
click at [439, 314] on select "Select Upload Worksheet 0 Solutions Worksheet 1a Solutions Worksheet 1d Solutio…" at bounding box center [482, 314] width 347 height 31
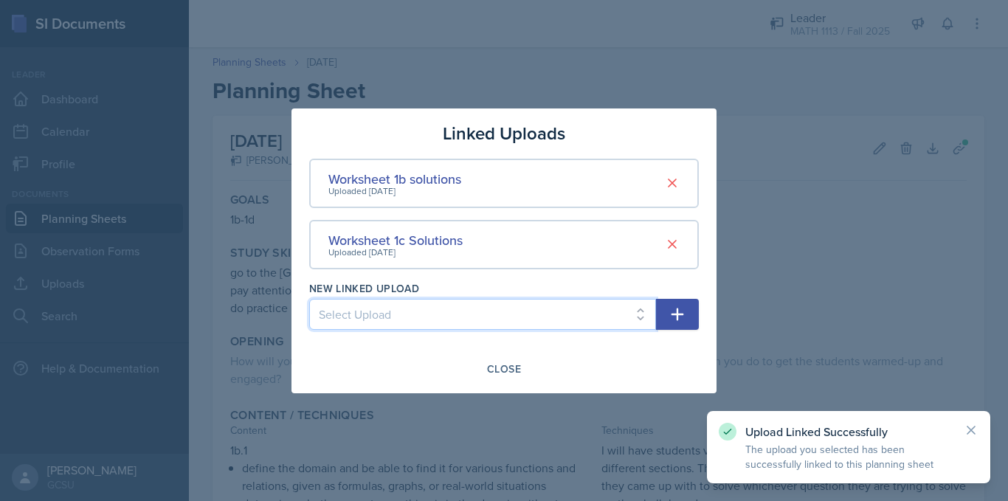
select select "32a81f6f-d4f5-4c18-a78a-2d64a90ccb49"
click at [309, 299] on select "Select Upload Worksheet 0 Solutions Worksheet 1a Solutions Worksheet 1d Solutio…" at bounding box center [482, 314] width 347 height 31
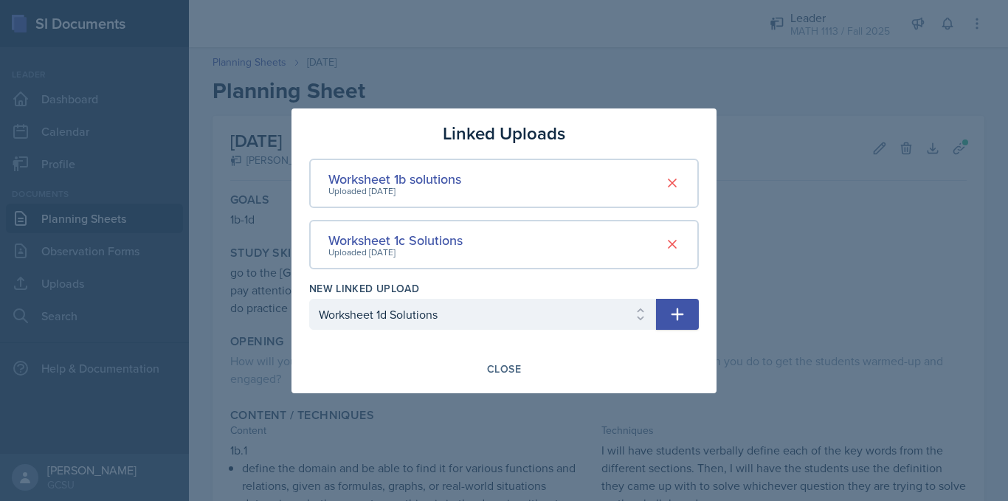
click at [678, 317] on icon "button" at bounding box center [678, 314] width 13 height 13
select select
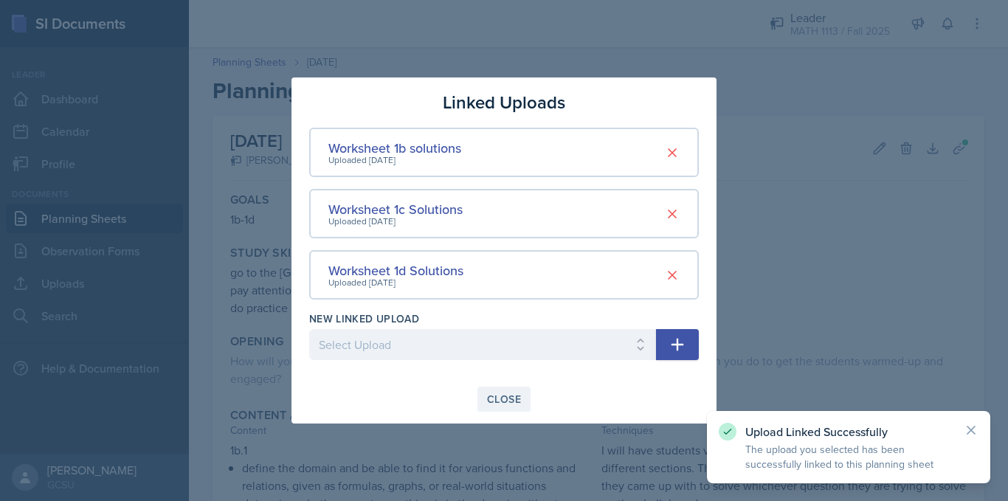
click at [498, 397] on div "Close" at bounding box center [504, 399] width 34 height 12
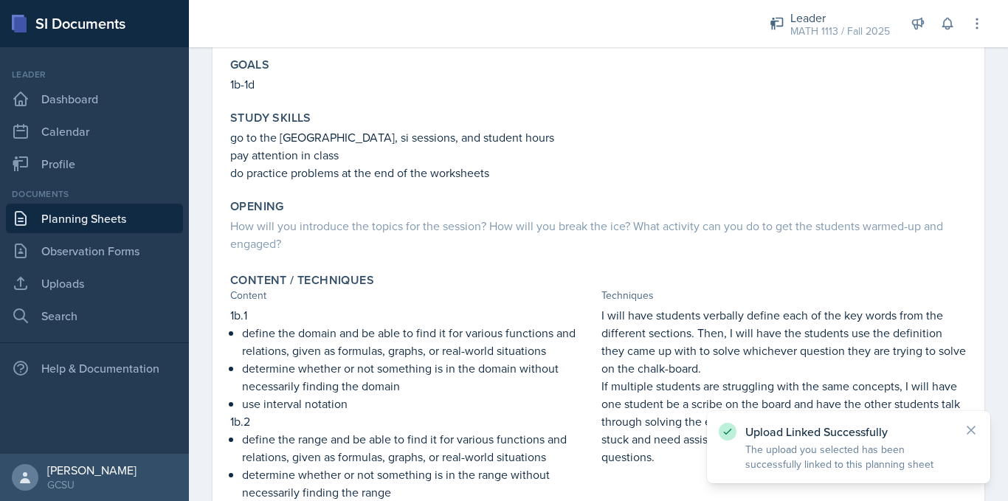
scroll to position [137, 0]
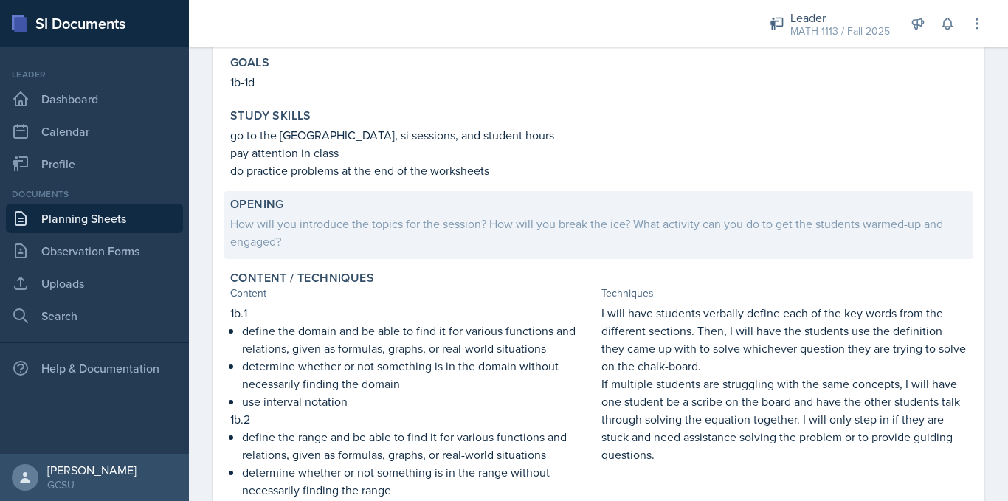
click at [481, 235] on div "How will you introduce the topics for the session? How will you break the ice? …" at bounding box center [598, 232] width 737 height 35
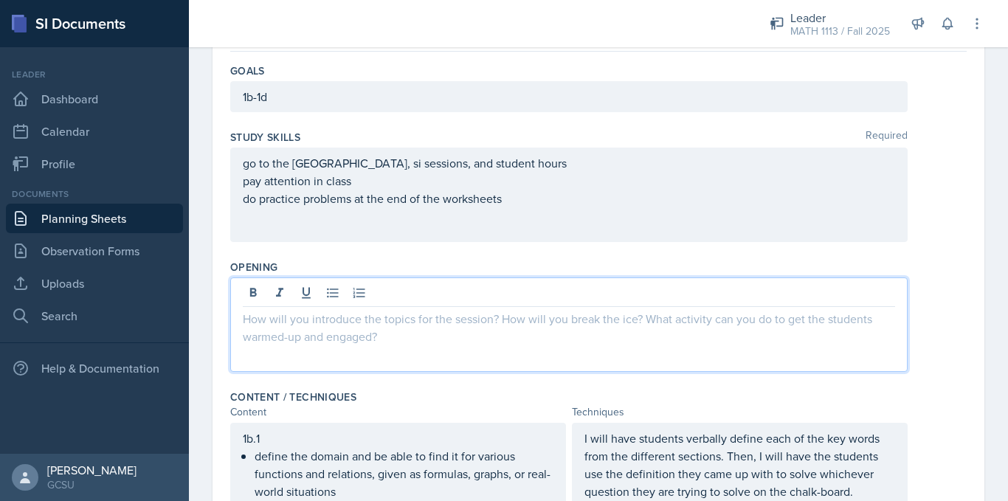
click at [424, 286] on div at bounding box center [569, 325] width 678 height 94
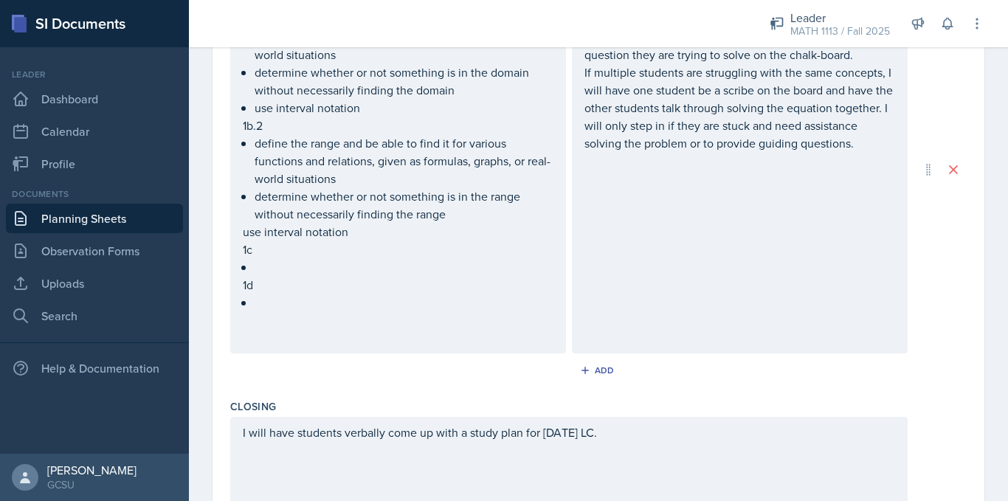
scroll to position [575, 0]
click at [283, 264] on p at bounding box center [404, 267] width 299 height 18
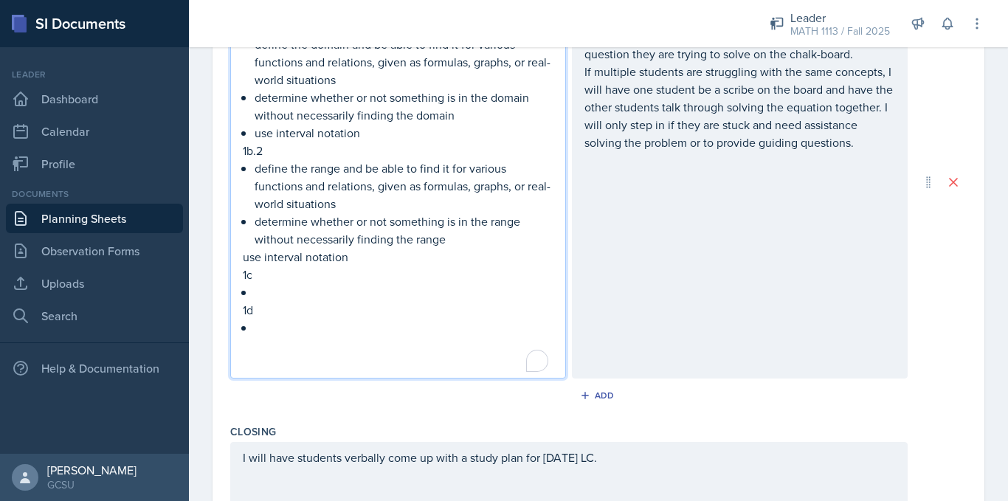
scroll to position [601, 0]
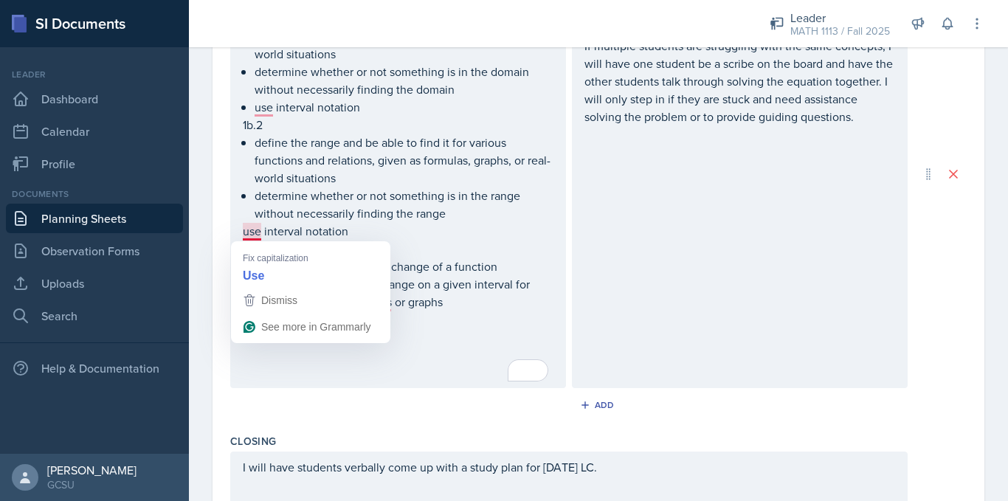
click at [241, 232] on div "1b.1 define the domain and be able to find it for various functions and relatio…" at bounding box center [398, 173] width 336 height 429
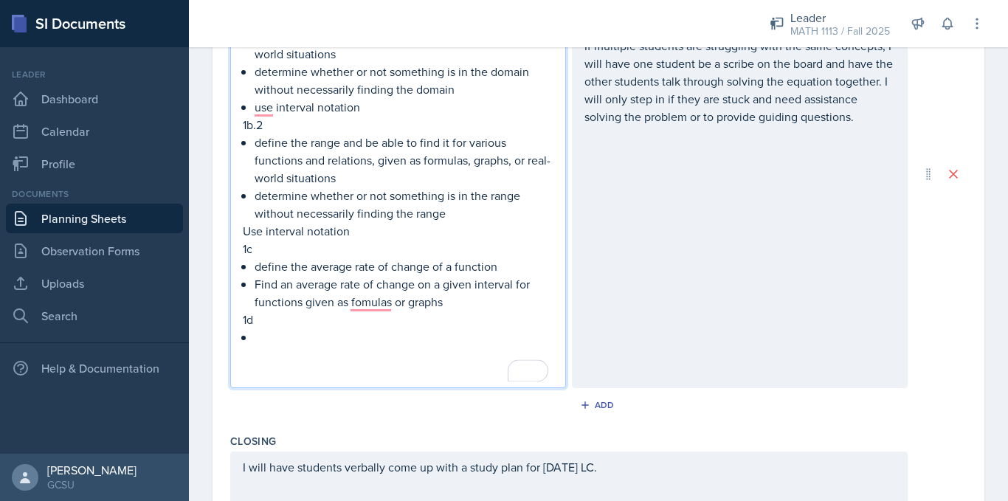
click at [242, 234] on div "1b.1 define the domain and be able to find it for various functions and relatio…" at bounding box center [398, 173] width 336 height 429
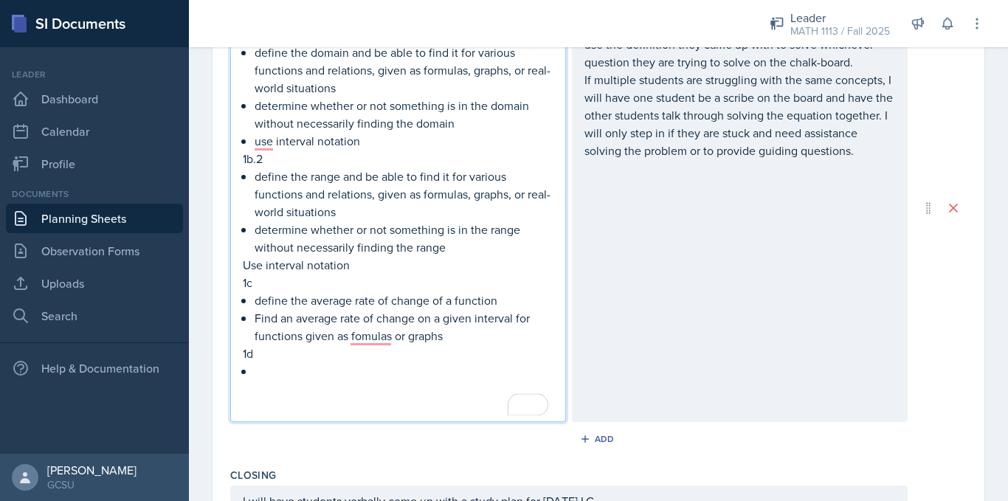
scroll to position [565, 0]
click at [247, 269] on p "Use interval notation" at bounding box center [398, 267] width 311 height 18
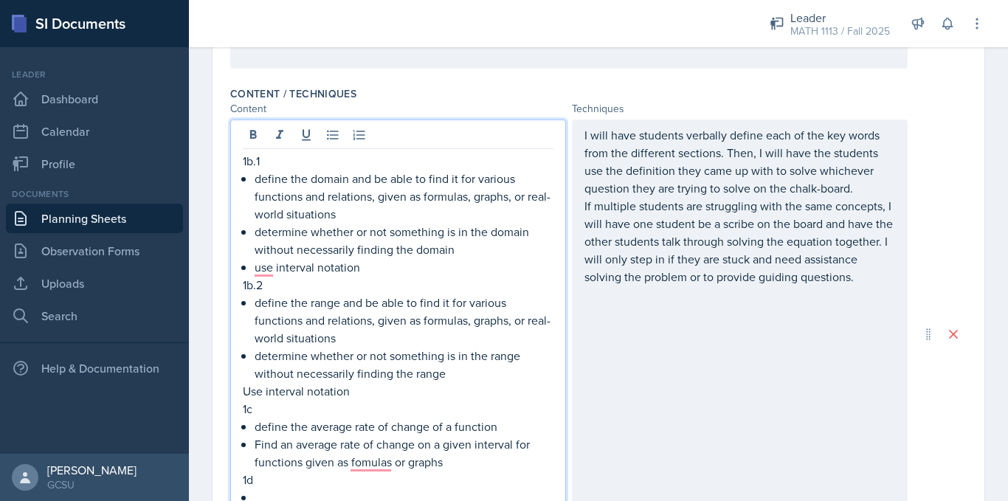
scroll to position [440, 0]
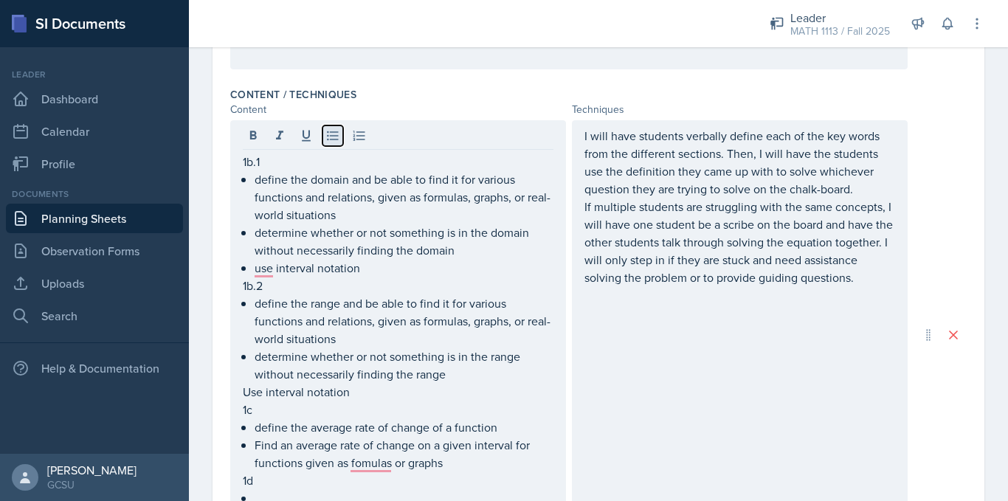
click at [331, 129] on icon at bounding box center [333, 135] width 15 height 15
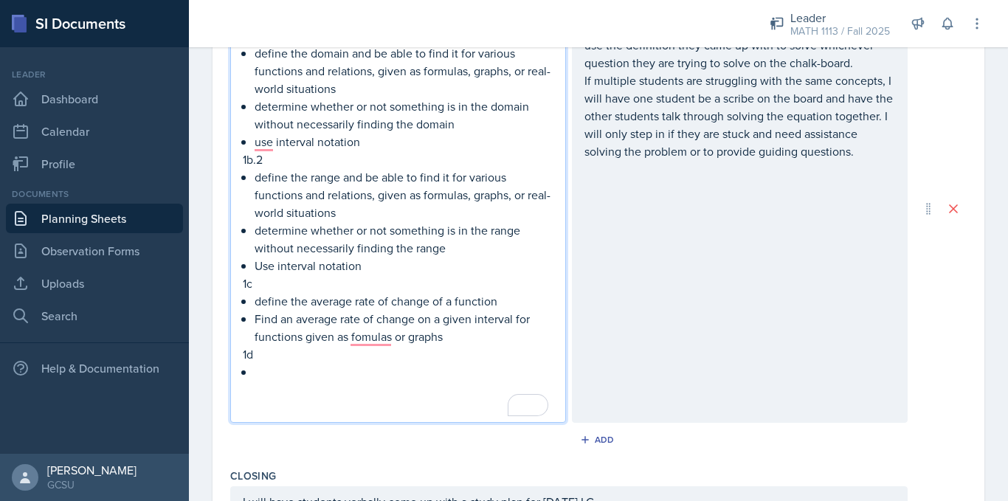
scroll to position [573, 0]
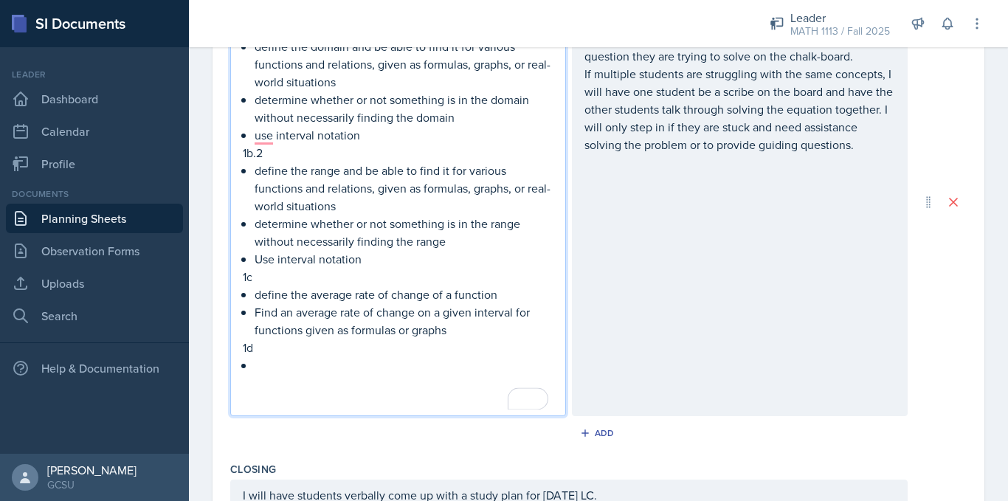
click at [451, 337] on p "Find an average rate of change on a given interval for functions given as formu…" at bounding box center [404, 320] width 299 height 35
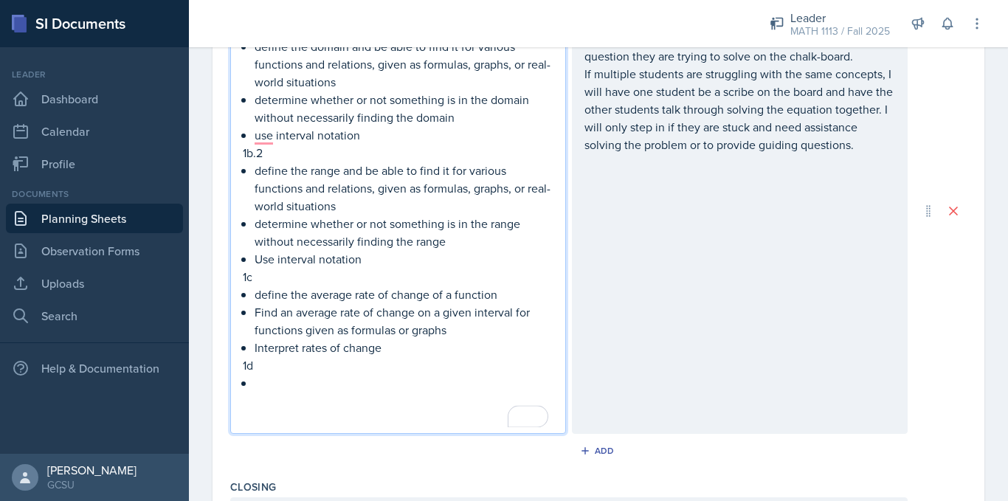
click at [280, 384] on p "To enrich screen reader interactions, please activate Accessibility in Grammarl…" at bounding box center [404, 383] width 299 height 18
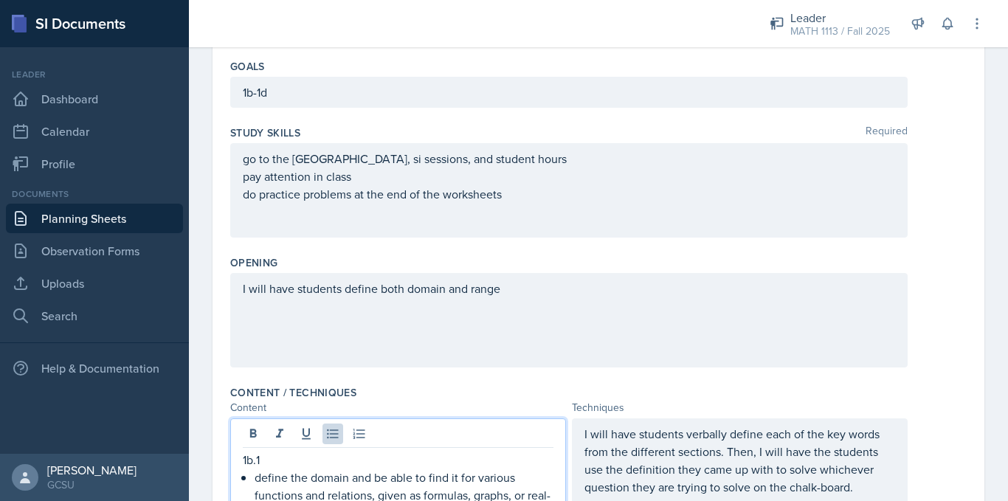
scroll to position [0, 0]
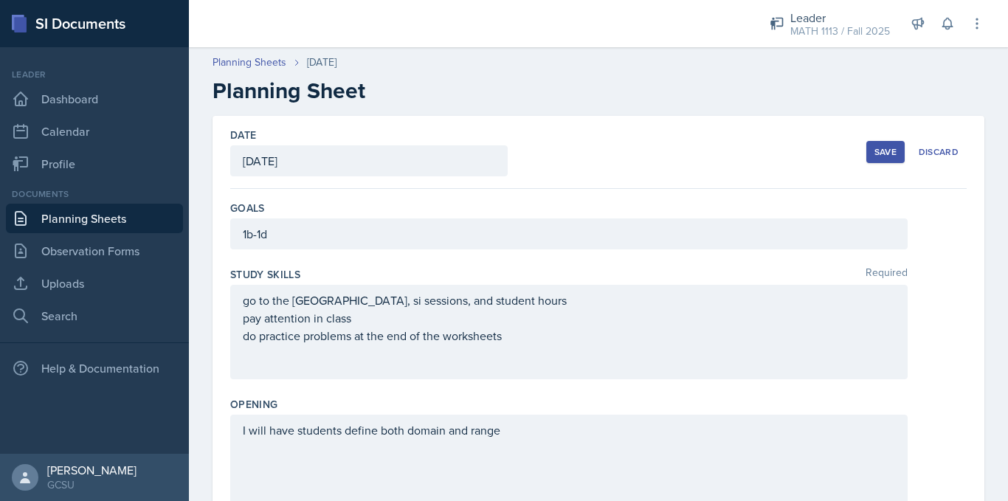
click at [867, 156] on button "Save" at bounding box center [886, 152] width 38 height 22
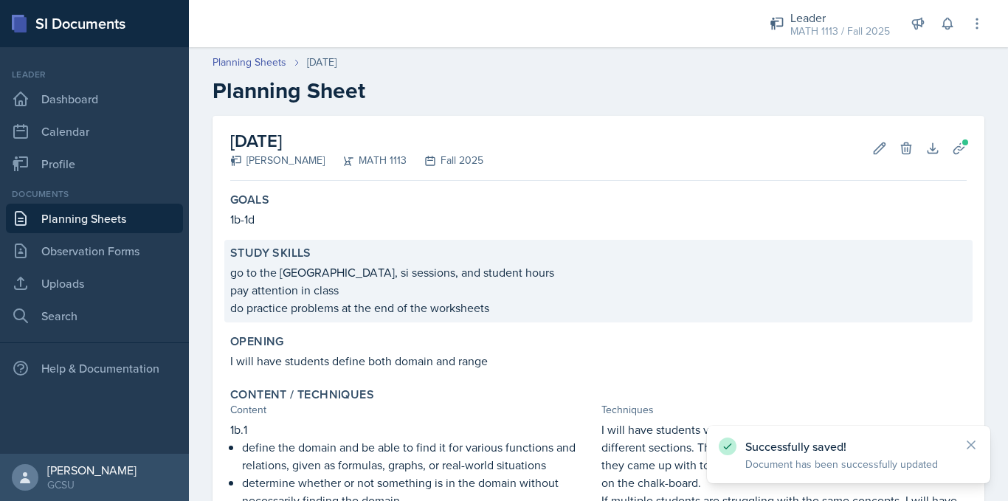
scroll to position [603, 0]
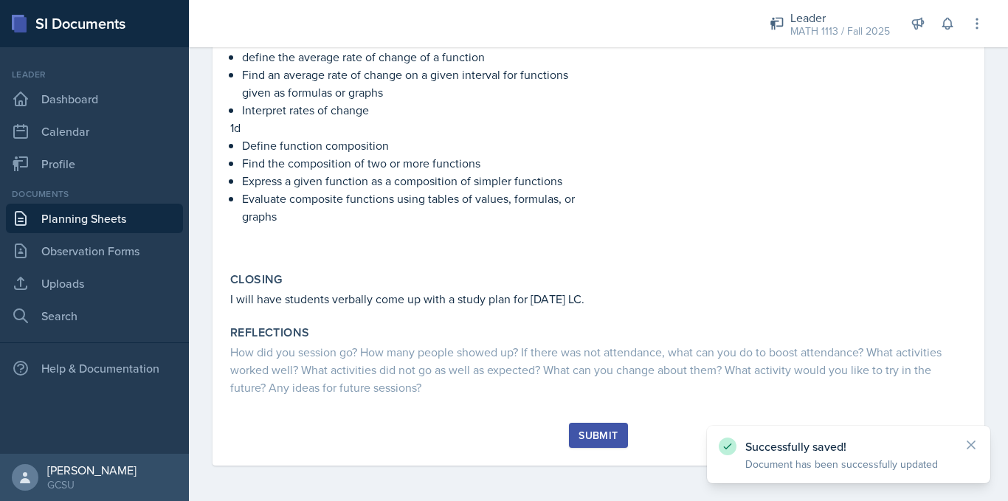
click at [579, 438] on div "Submit" at bounding box center [598, 436] width 39 height 12
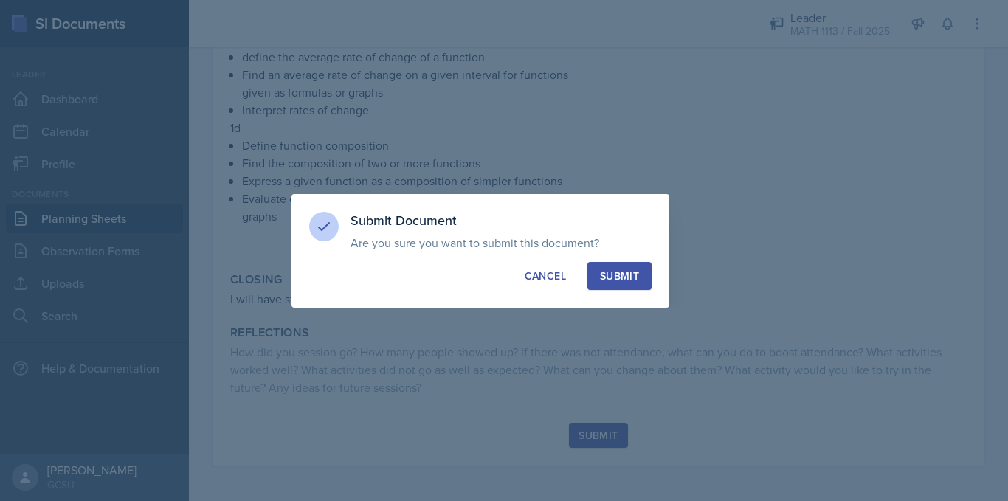
click at [610, 279] on div "Submit" at bounding box center [619, 276] width 39 height 15
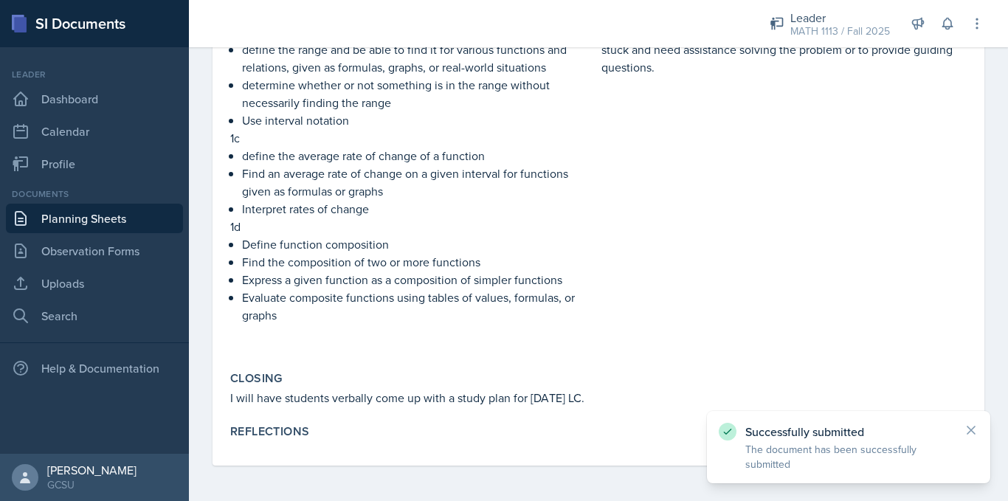
scroll to position [504, 0]
